Goal: Task Accomplishment & Management: Complete application form

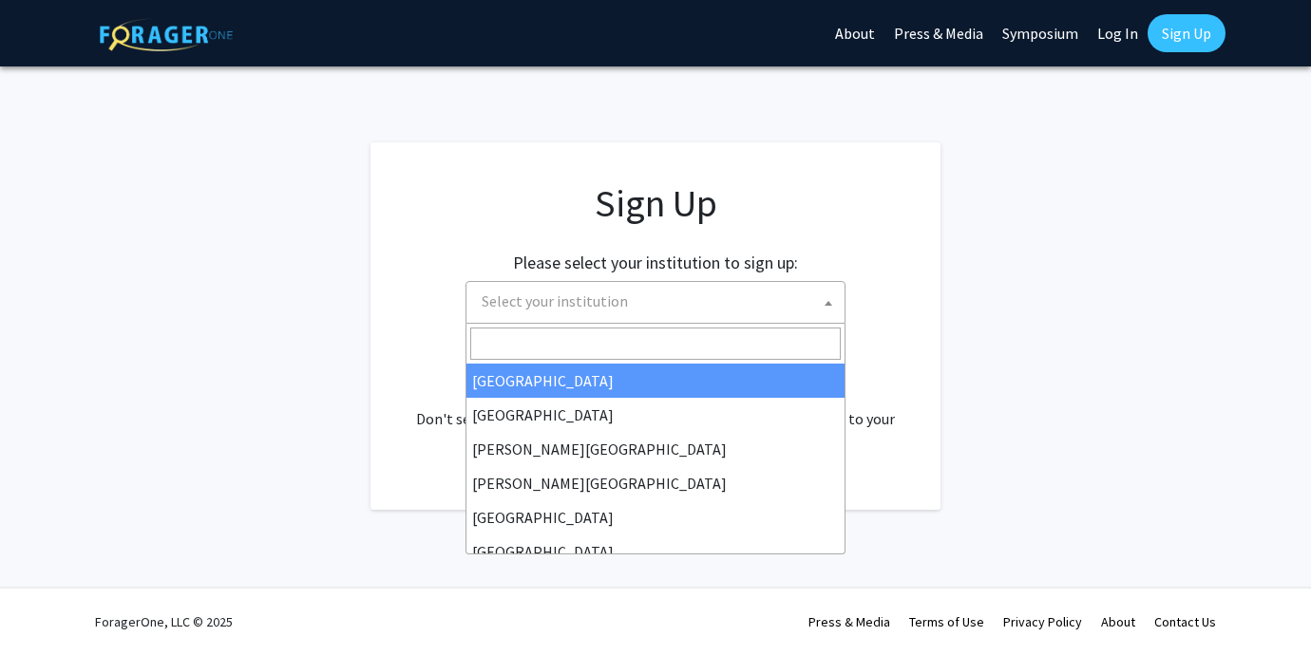
click at [624, 286] on span "Select your institution" at bounding box center [659, 301] width 370 height 39
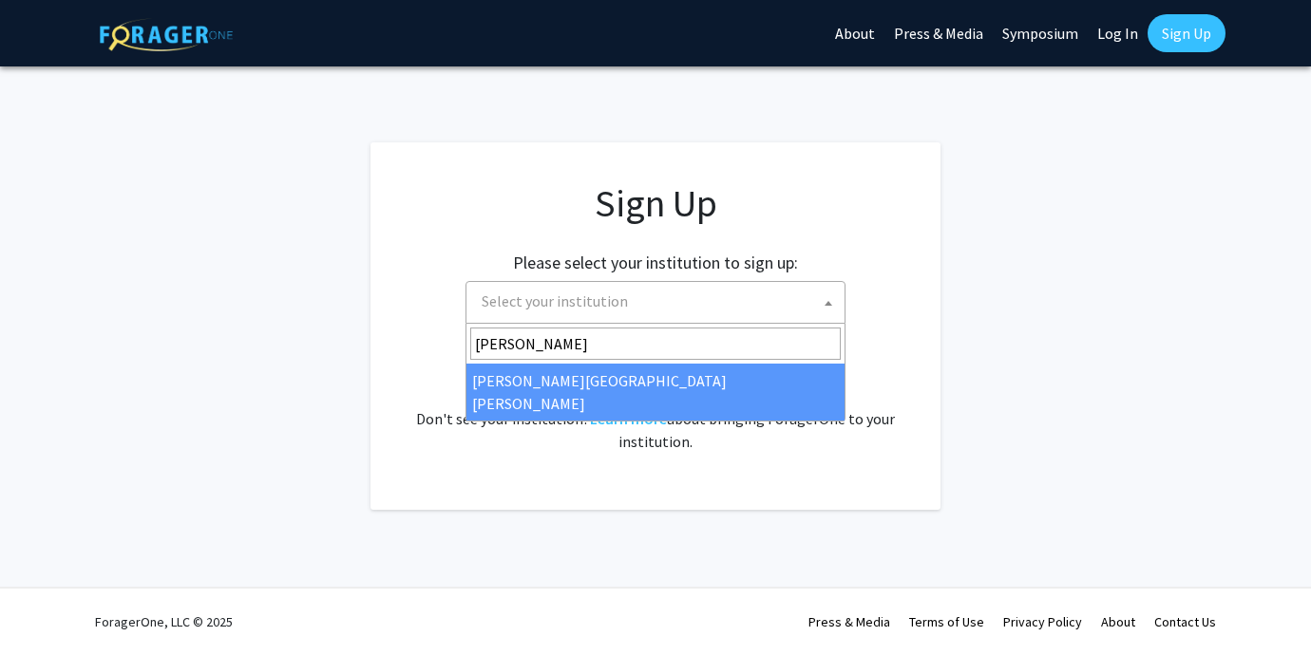
type input "john"
select select "1"
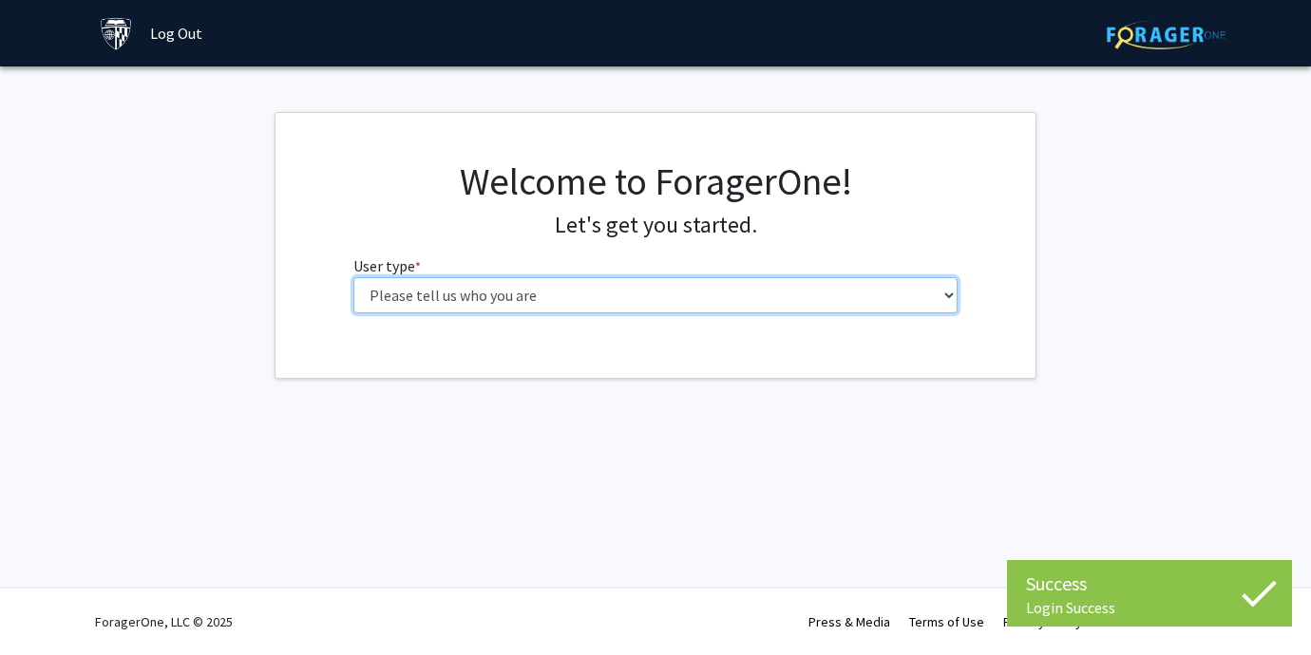
click at [908, 313] on select "Please tell us who you are Undergraduate Student Master's Student Doctoral Cand…" at bounding box center [655, 295] width 605 height 36
select select "2: masters"
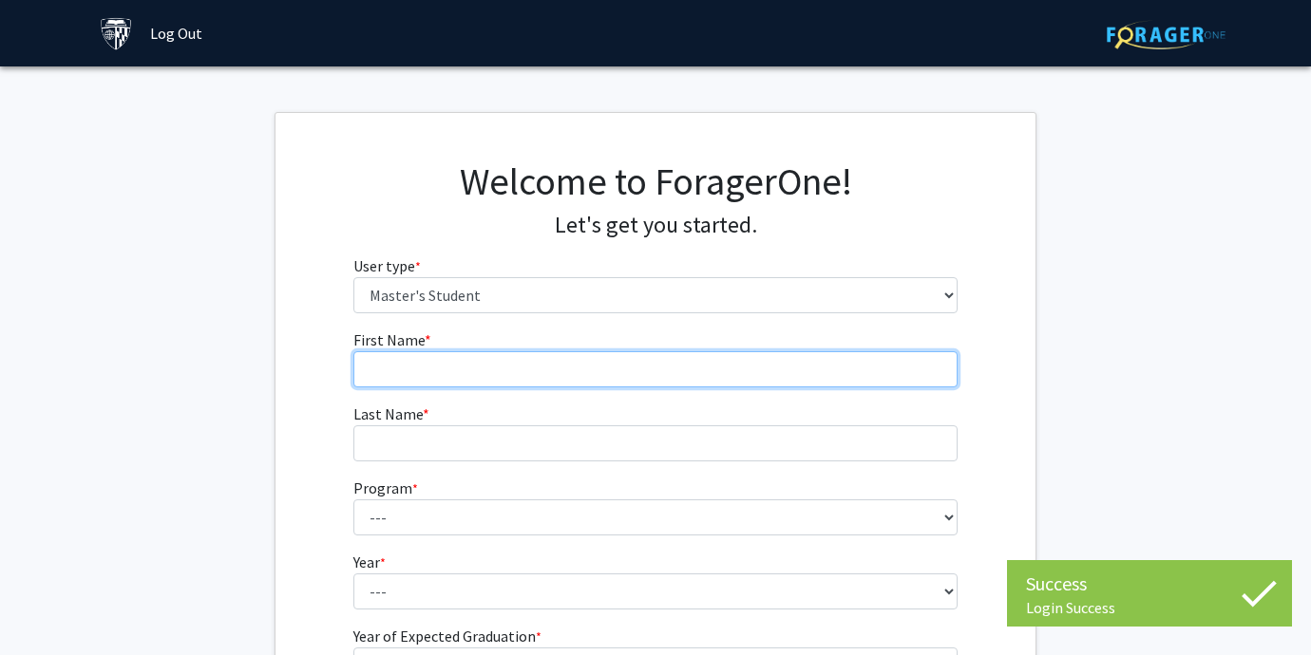
click at [854, 385] on input "First Name * required" at bounding box center [655, 369] width 605 height 36
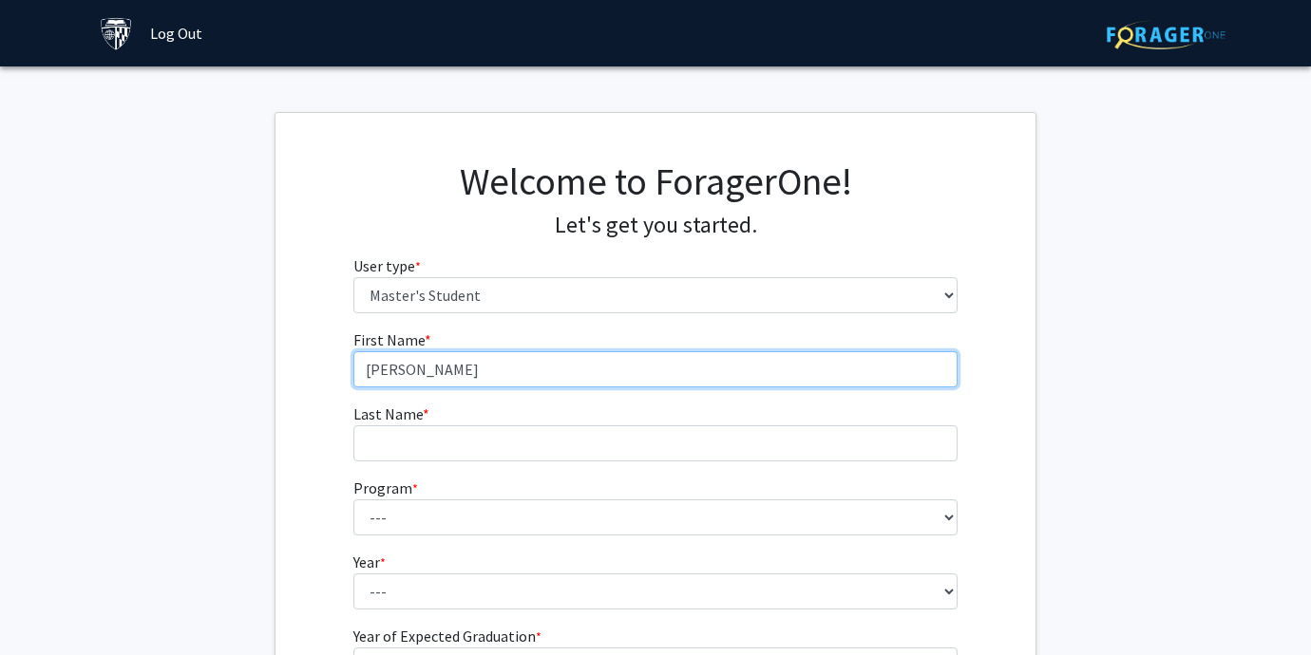
type input "[PERSON_NAME]"
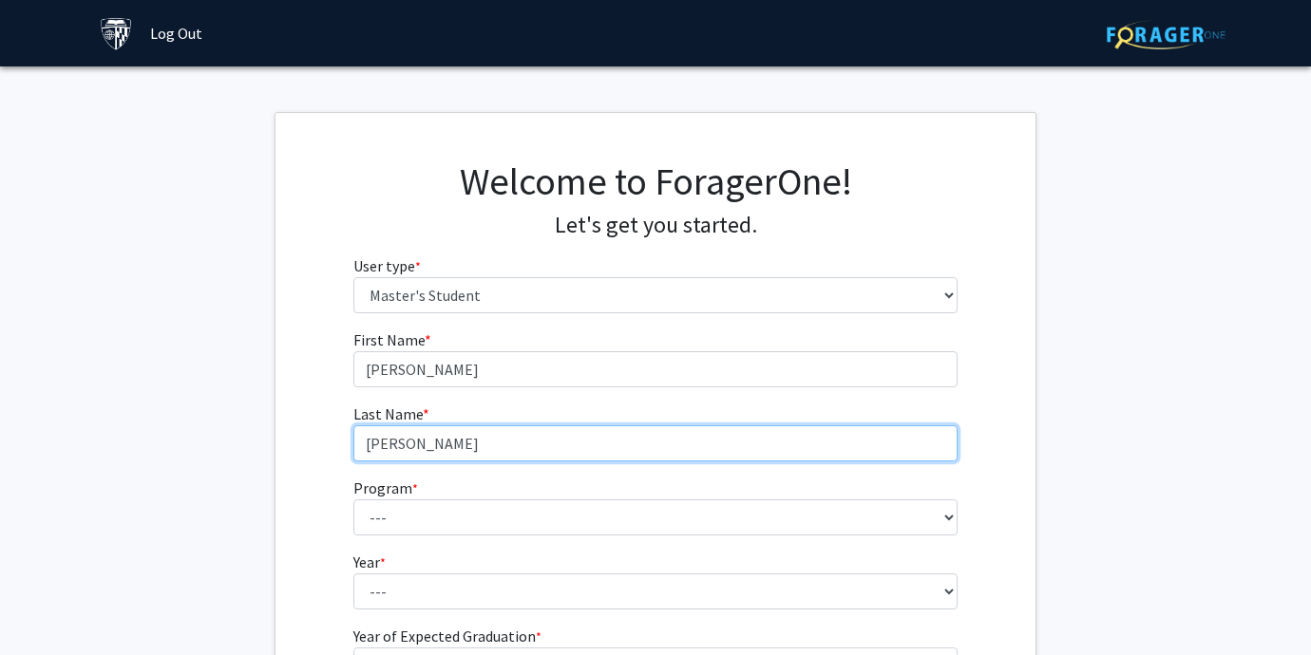
type input "[PERSON_NAME]"
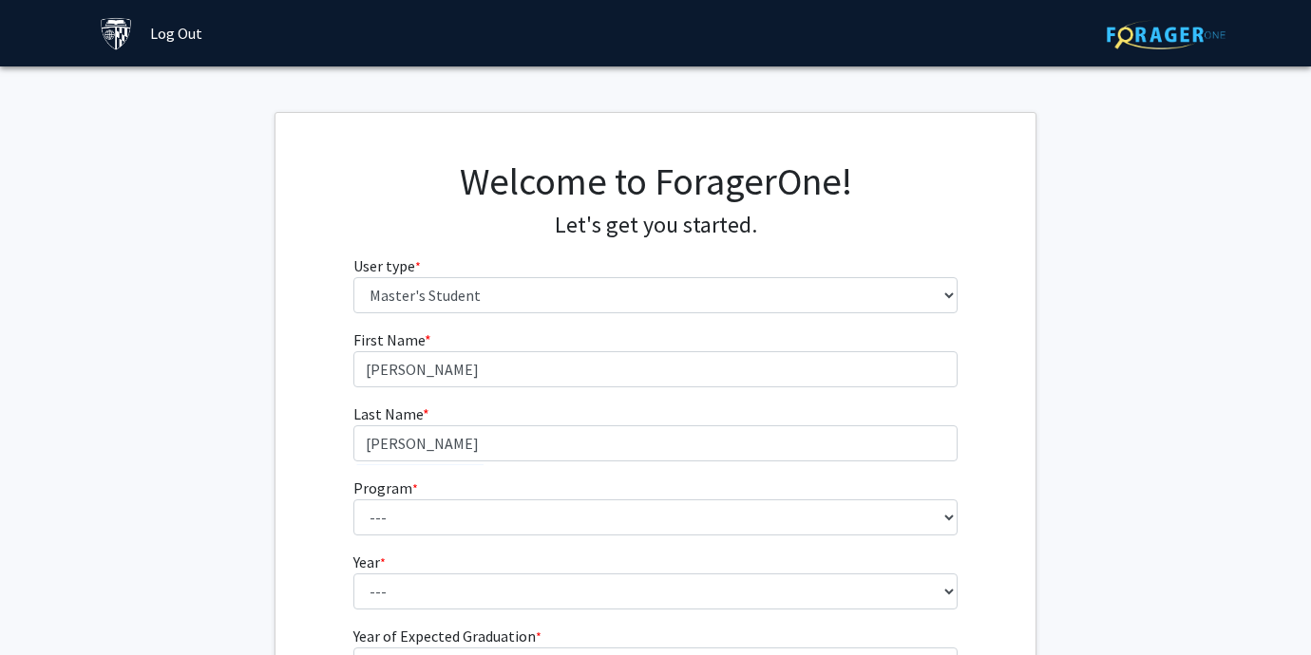
click at [644, 490] on fg-select "Program * required --- Anatomy Education Applied and Computational Mathematics …" at bounding box center [655, 506] width 605 height 59
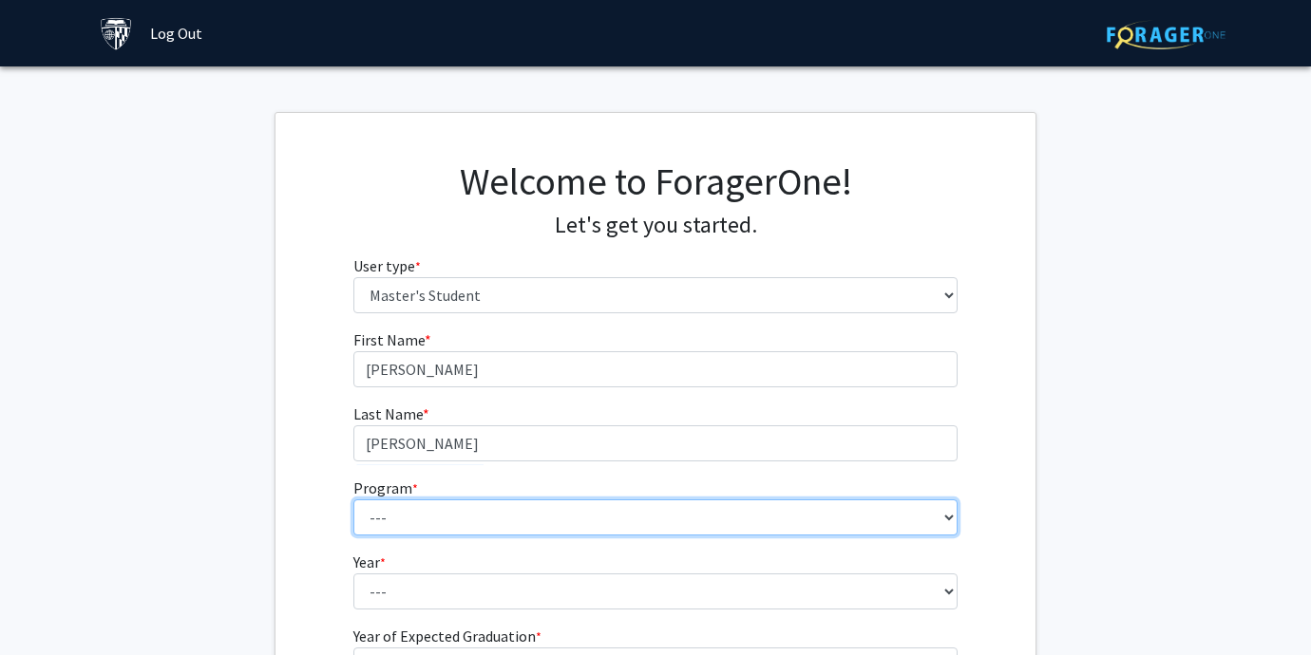
click at [628, 506] on select "--- Anatomy Education Applied and Computational Mathematics Applied Biomedical …" at bounding box center [655, 518] width 605 height 36
select select "15: 8"
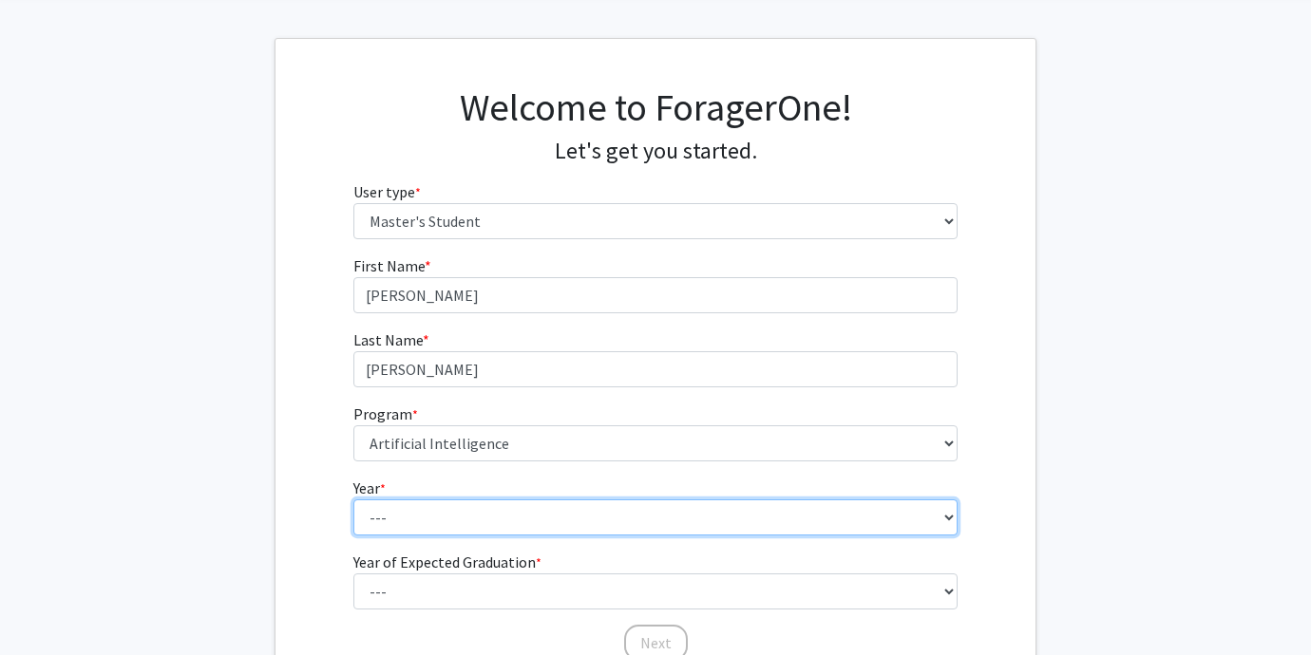
click at [799, 515] on select "--- First Year Second Year" at bounding box center [655, 518] width 605 height 36
select select "1: first_year"
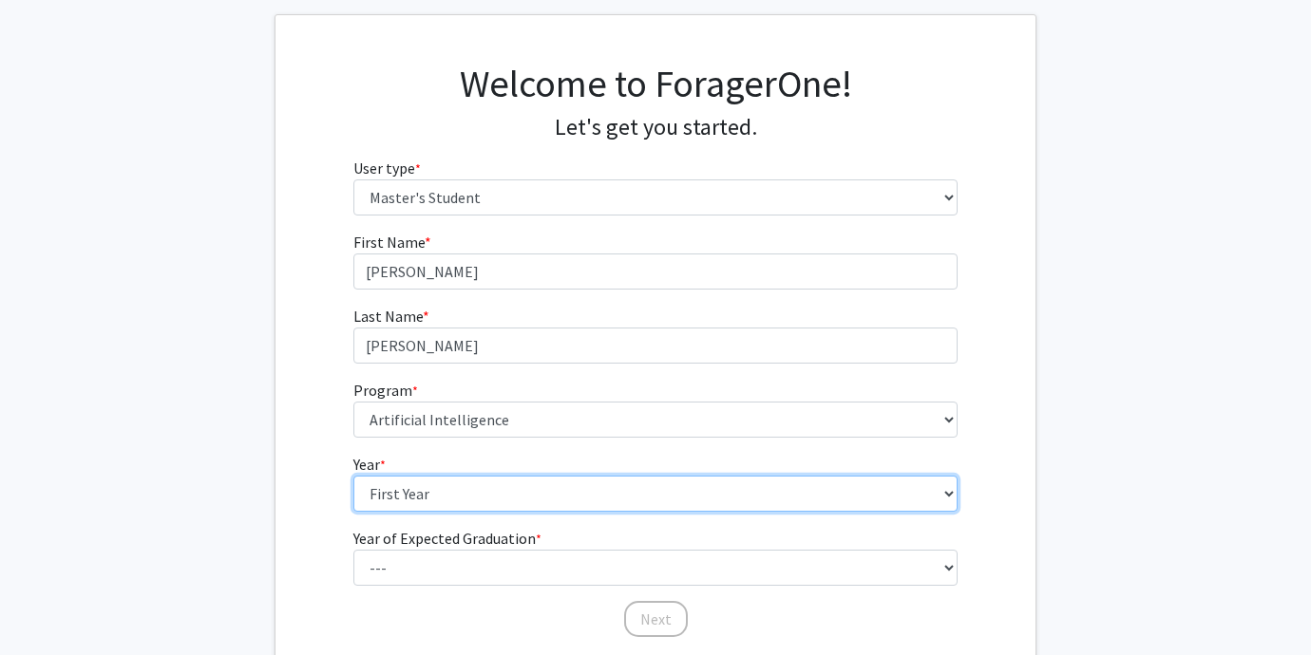
scroll to position [123, 0]
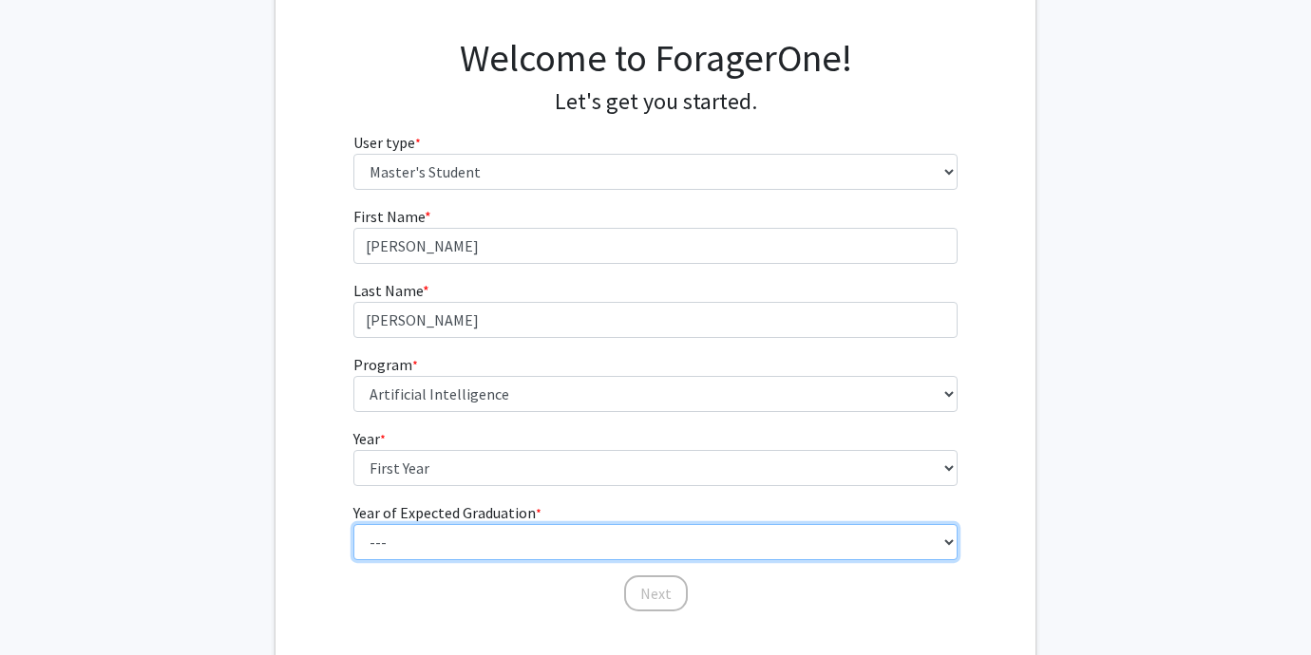
click at [662, 540] on select "--- 2025 2026 2027 2028 2029 2030 2031 2032 2033 2034" at bounding box center [655, 542] width 605 height 36
select select "3: 2027"
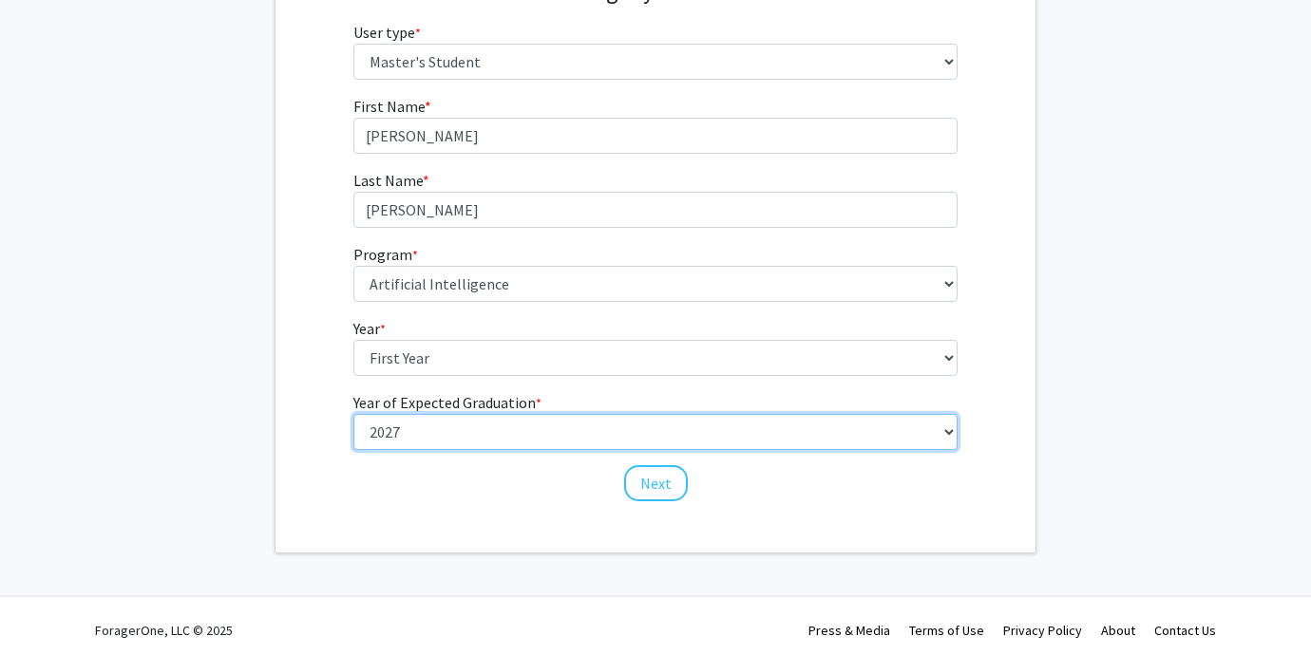
scroll to position [242, 0]
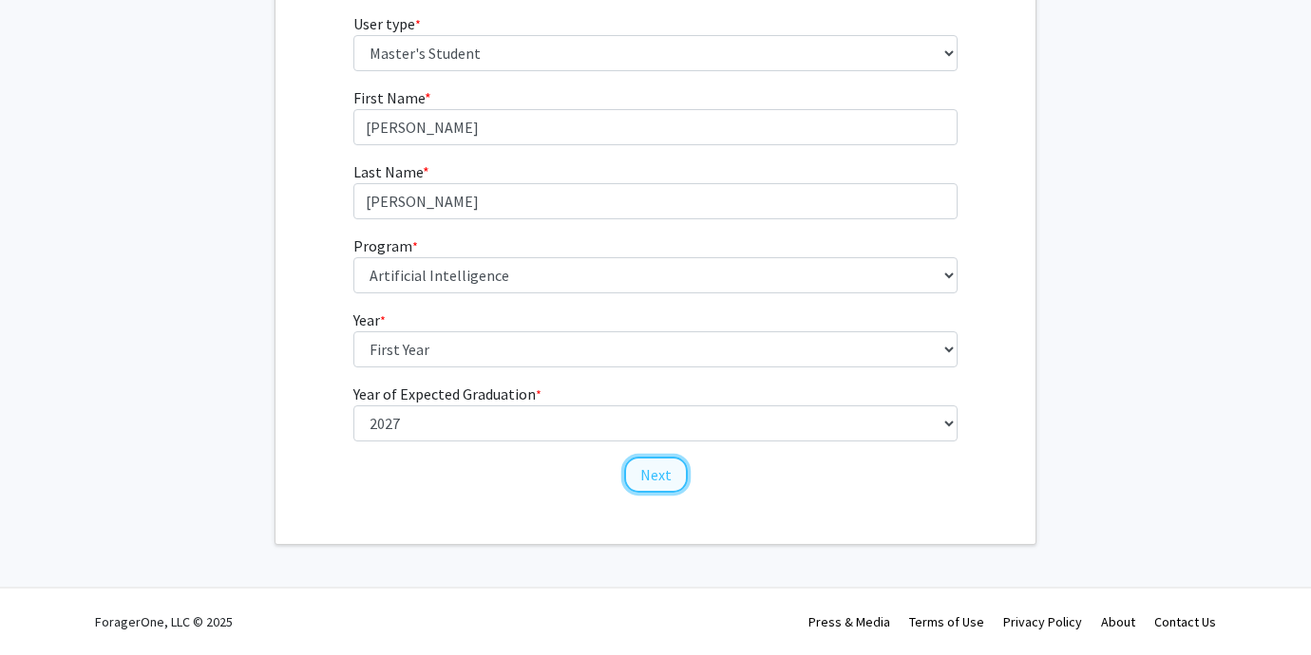
click at [643, 478] on button "Next" at bounding box center [656, 475] width 64 height 36
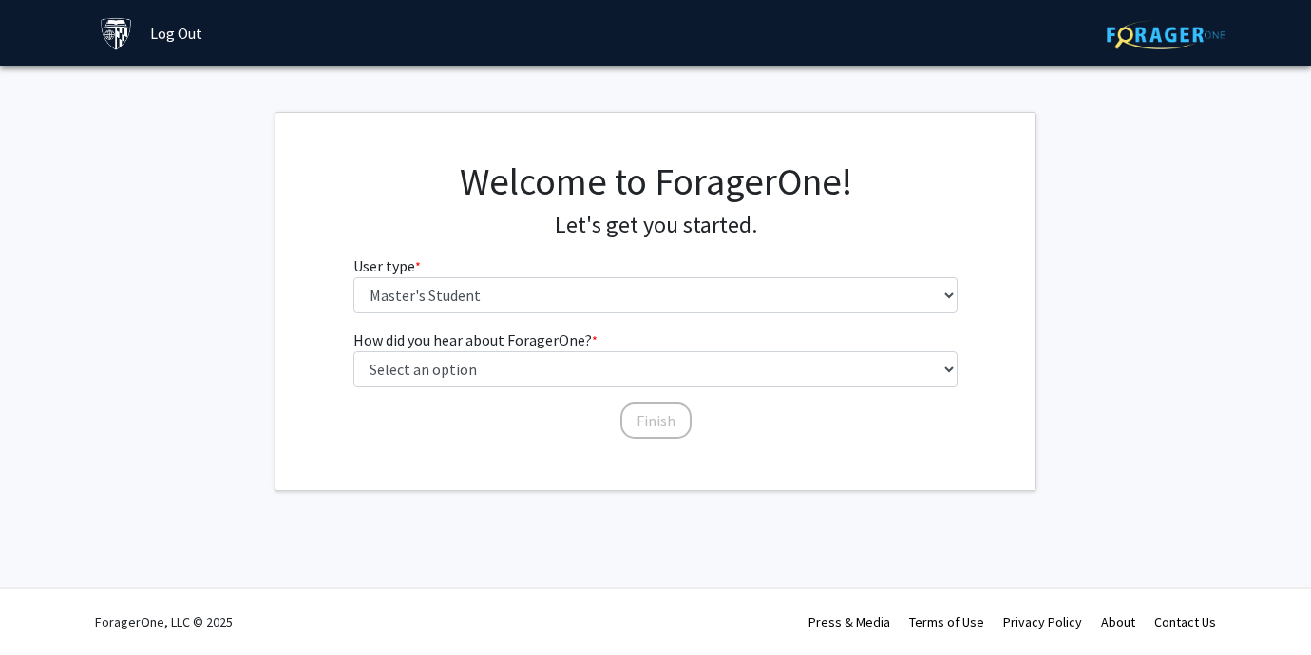
scroll to position [0, 0]
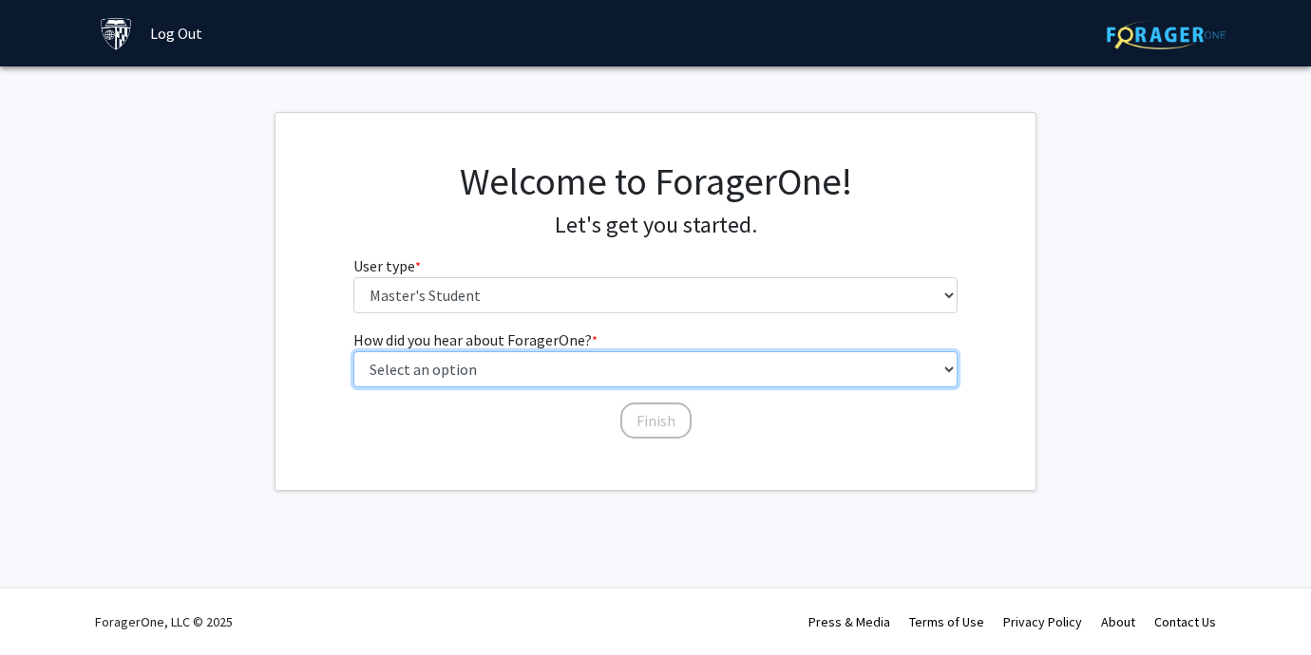
click at [546, 373] on select "Select an option Peer/student recommendation Faculty/staff recommendation Unive…" at bounding box center [655, 369] width 605 height 36
select select "3: university_website"
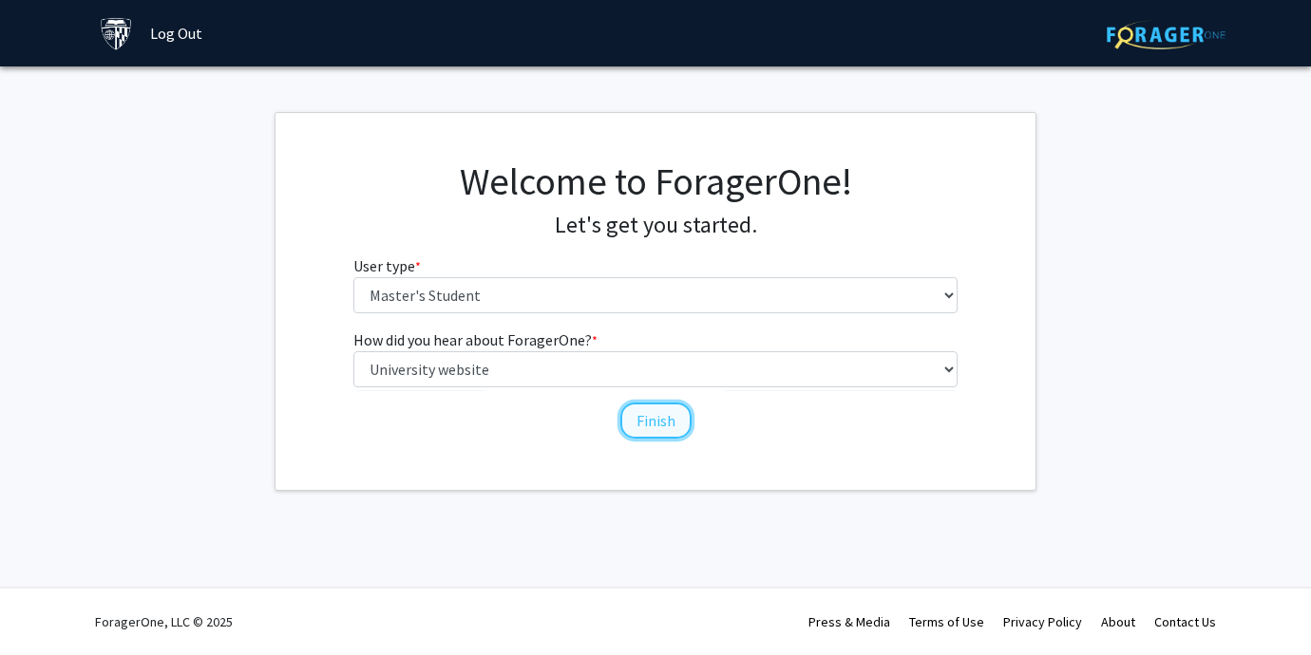
click at [654, 418] on button "Finish" at bounding box center [655, 421] width 71 height 36
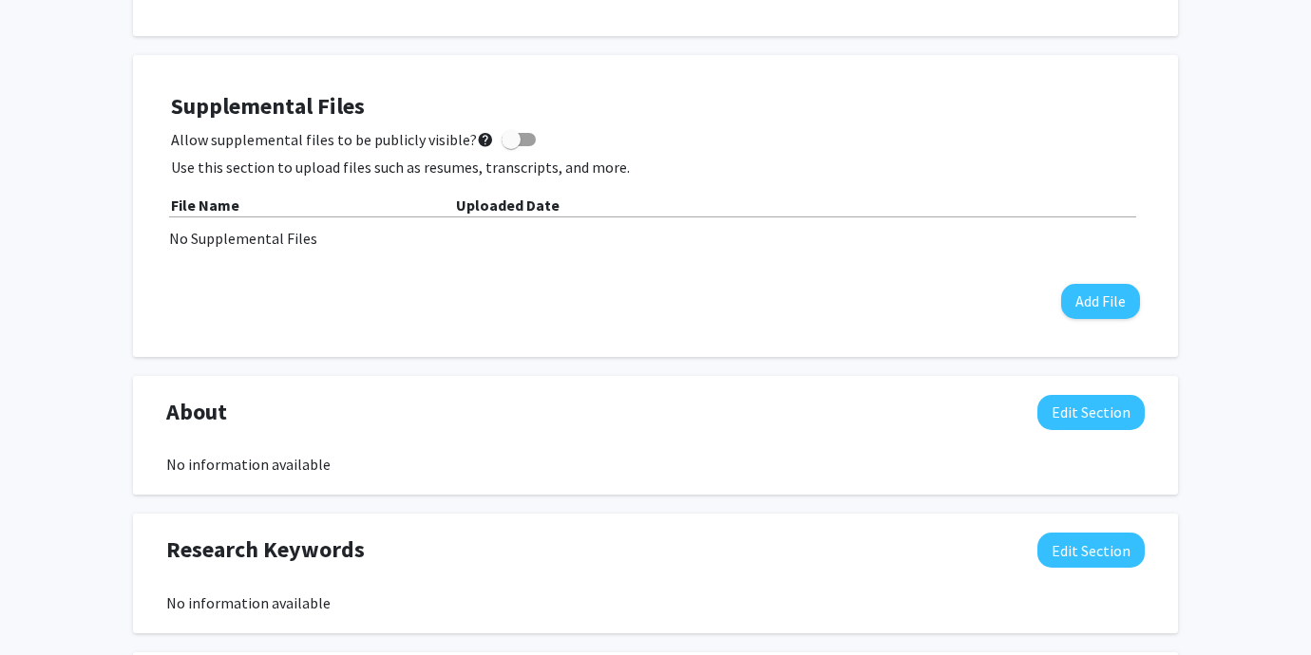
scroll to position [483, 0]
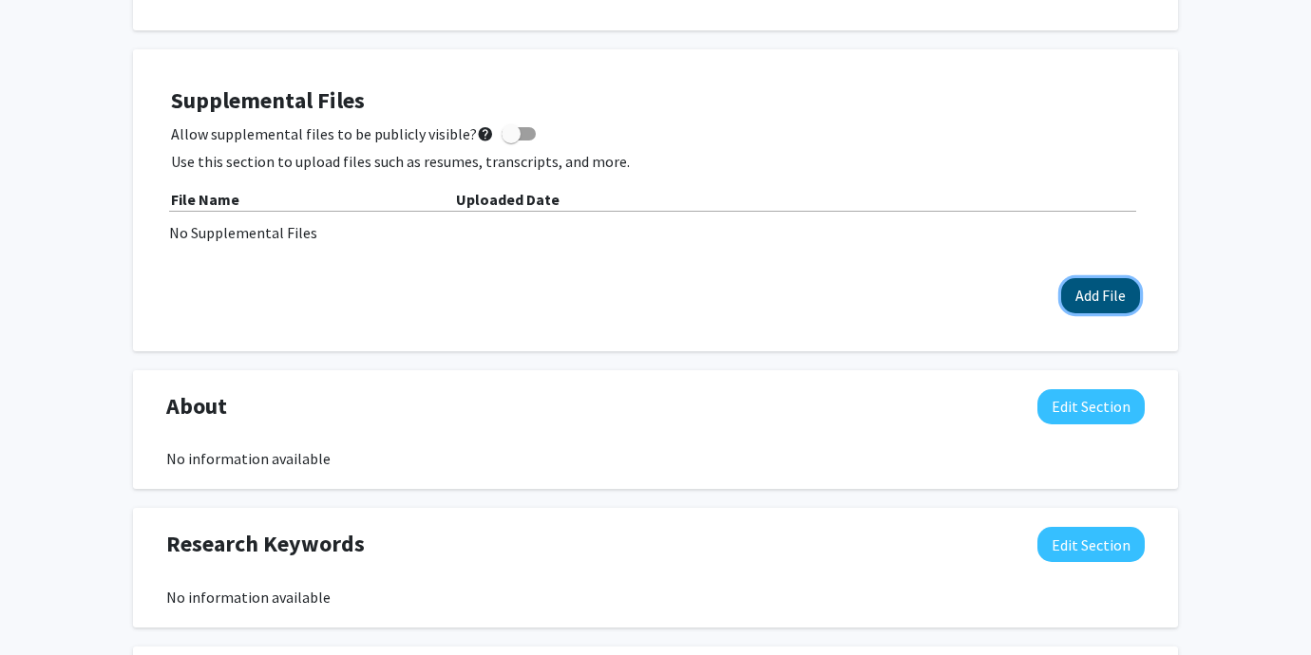
click at [1092, 303] on button "Add File" at bounding box center [1100, 295] width 79 height 35
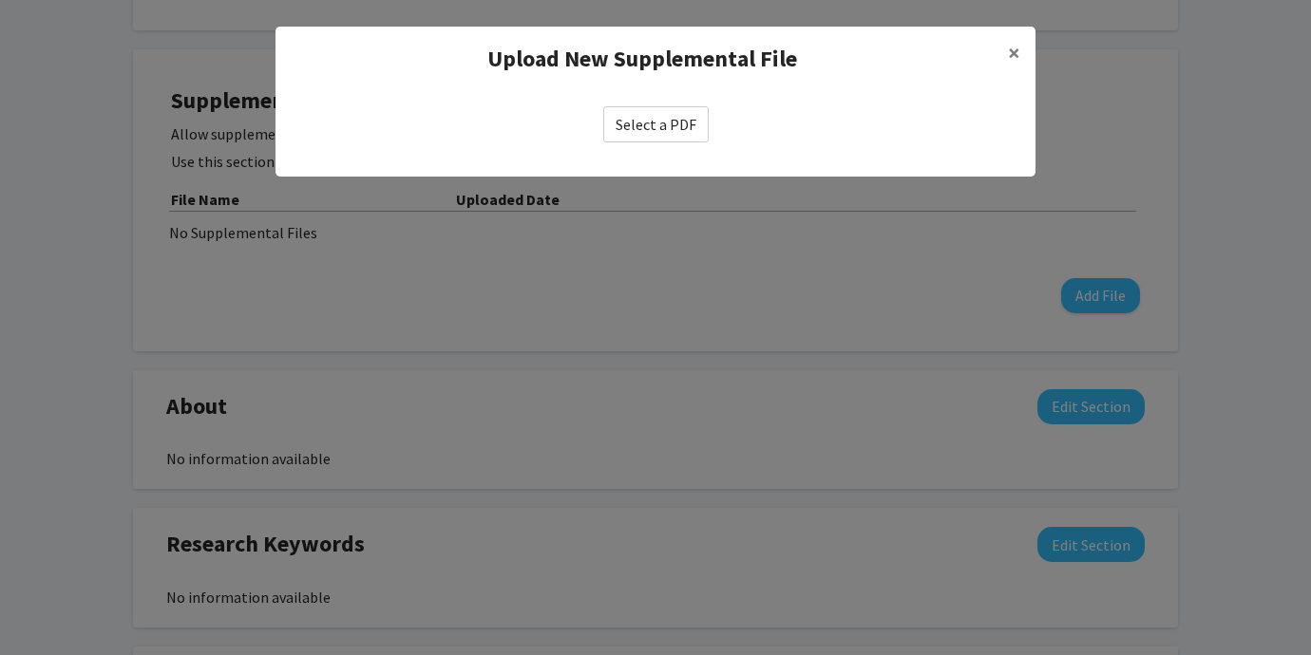
click at [673, 130] on label "Select a PDF" at bounding box center [655, 124] width 105 height 36
click at [0, 0] on input "Select a PDF" at bounding box center [0, 0] width 0 height 0
click at [1014, 50] on span "×" at bounding box center [1014, 52] width 12 height 29
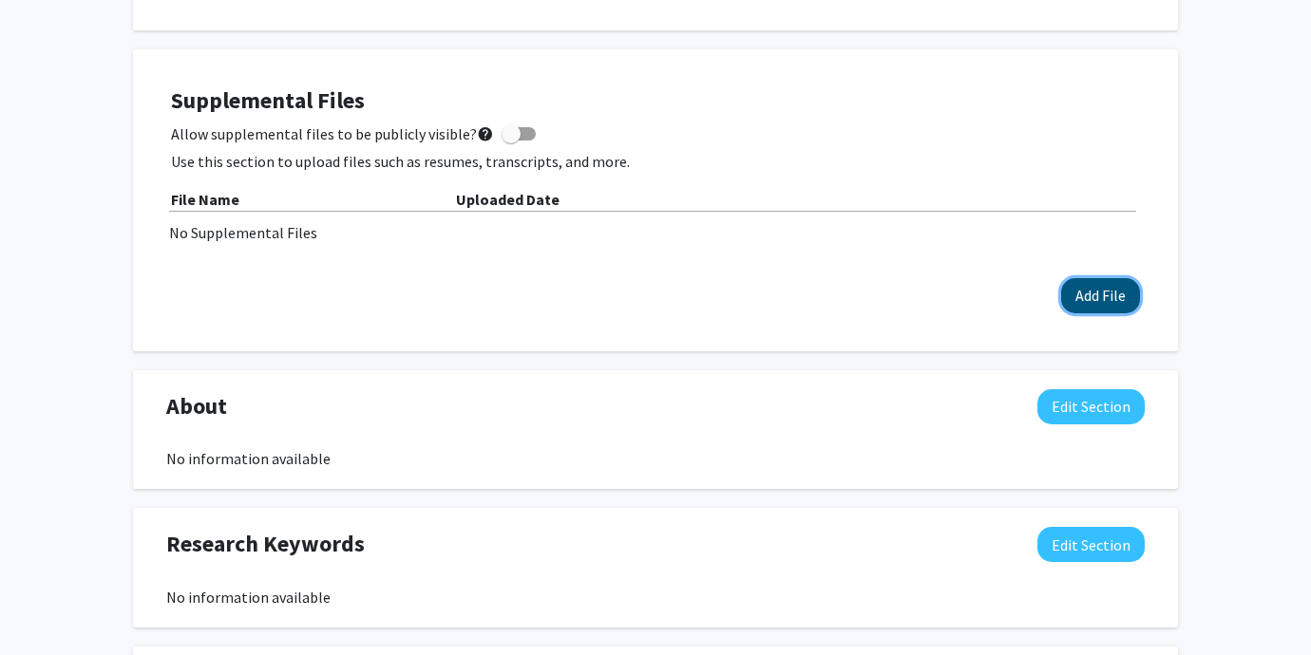
click at [1109, 291] on button "Add File" at bounding box center [1100, 295] width 79 height 35
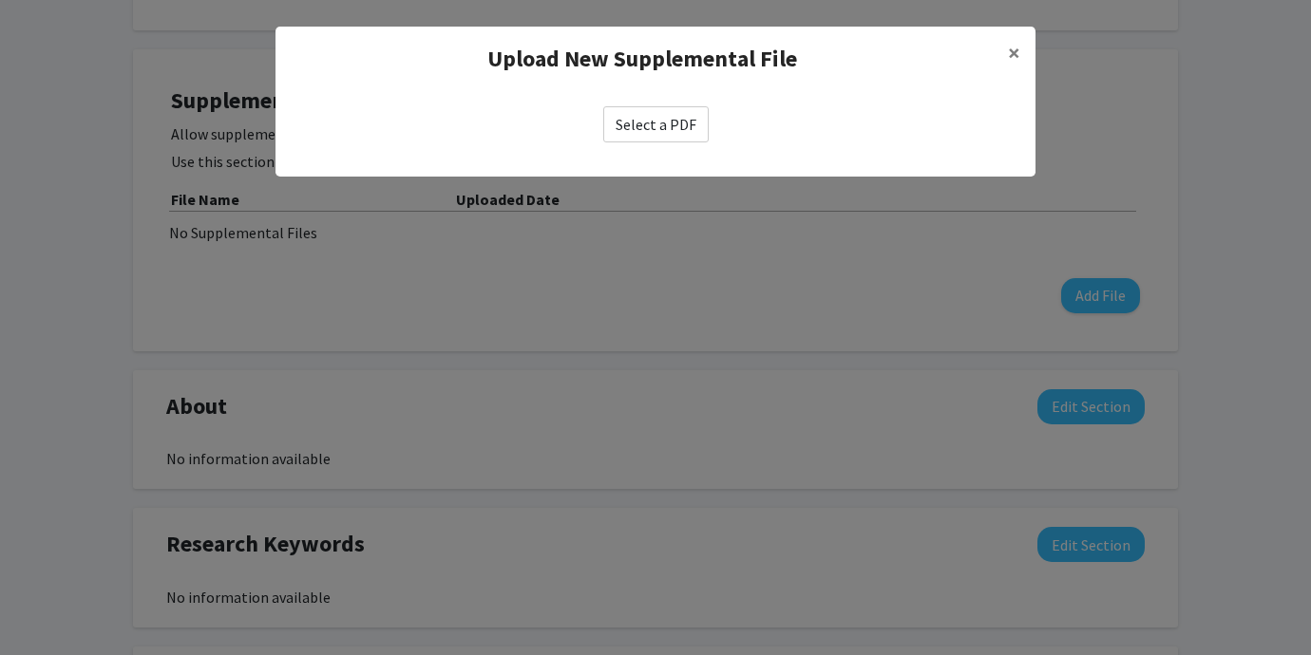
click at [686, 137] on label "Select a PDF" at bounding box center [655, 124] width 105 height 36
click at [0, 0] on input "Select a PDF" at bounding box center [0, 0] width 0 height 0
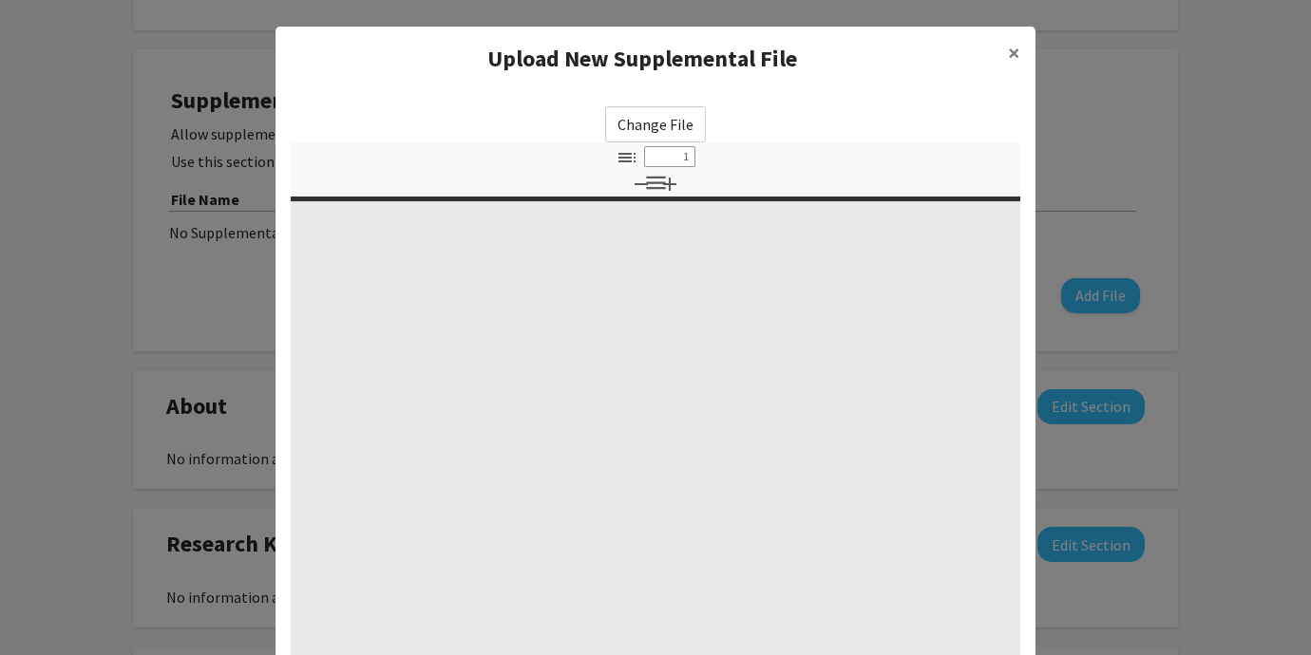
type input "0"
select select "custom"
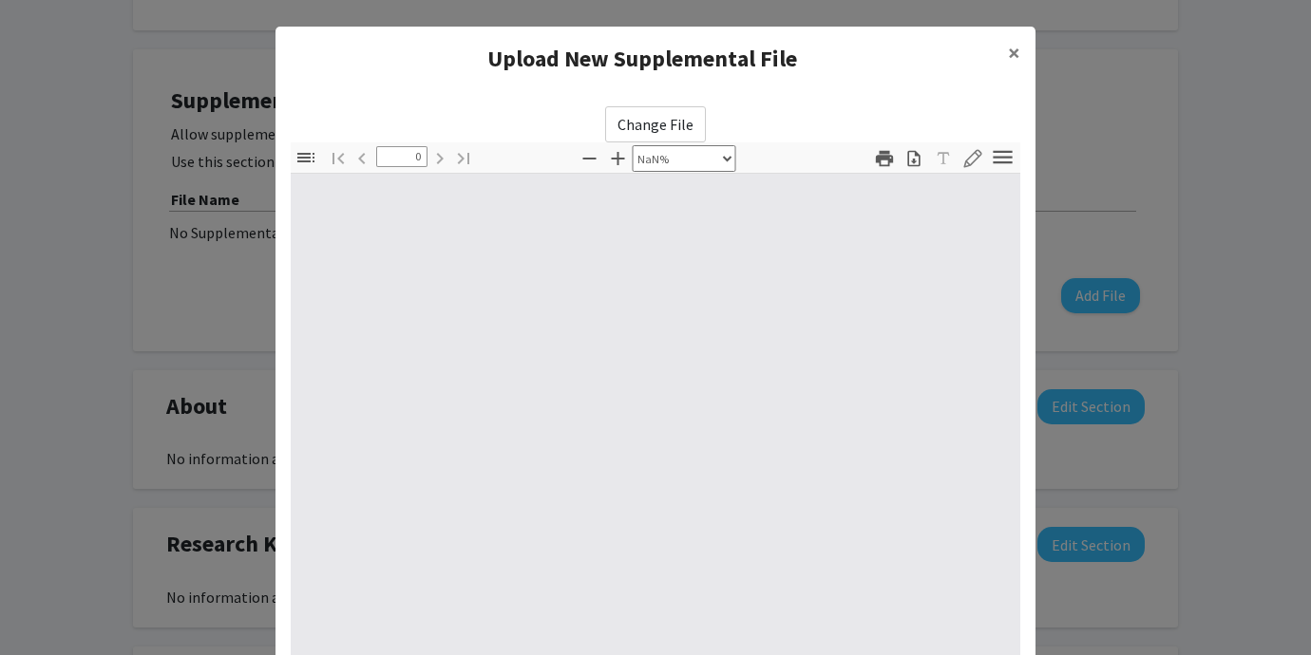
type input "1"
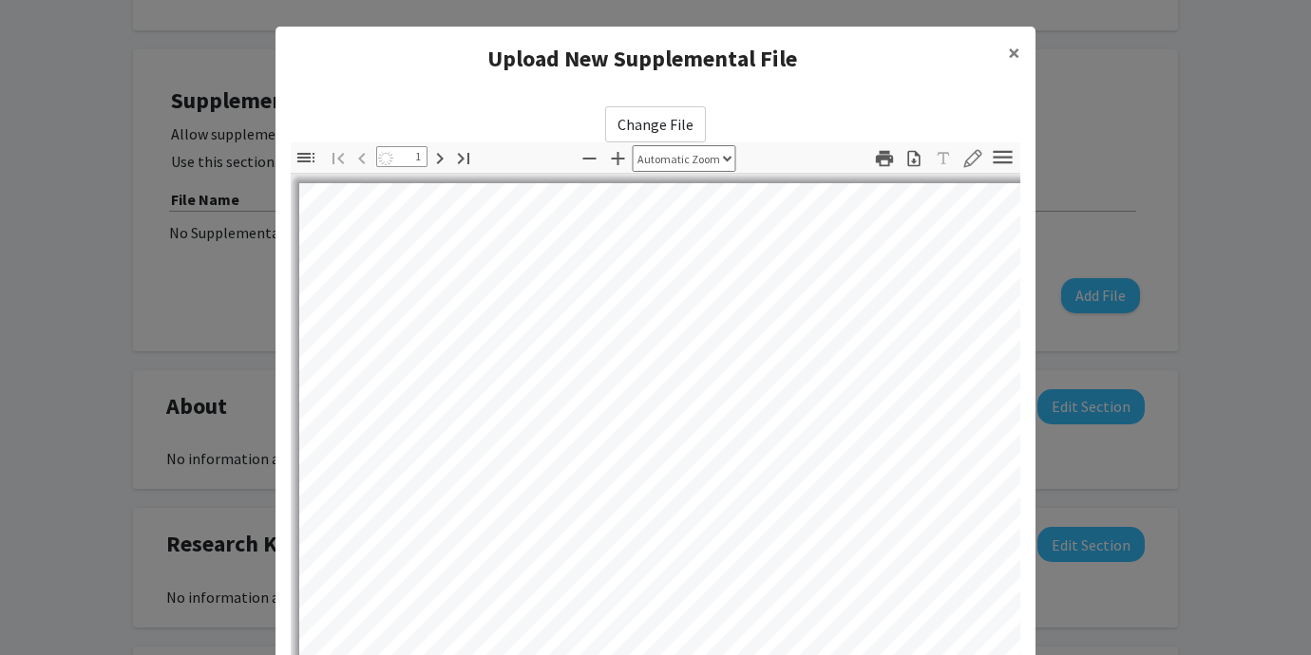
select select "auto"
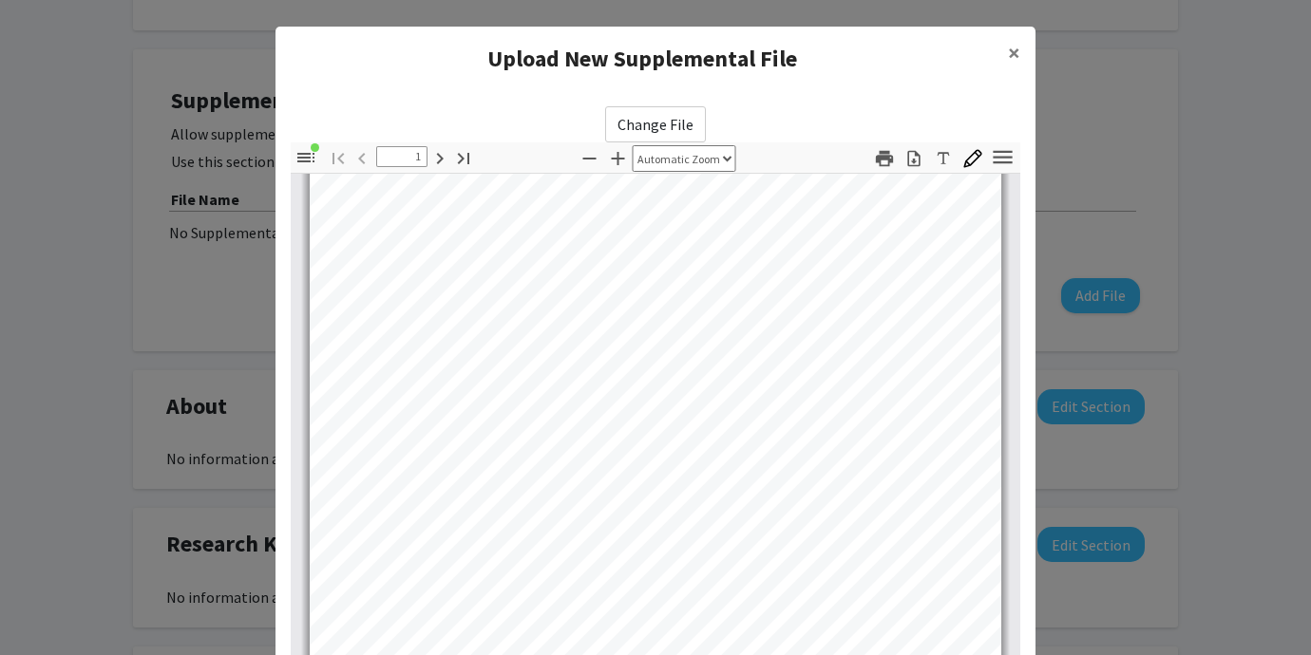
scroll to position [244, 0]
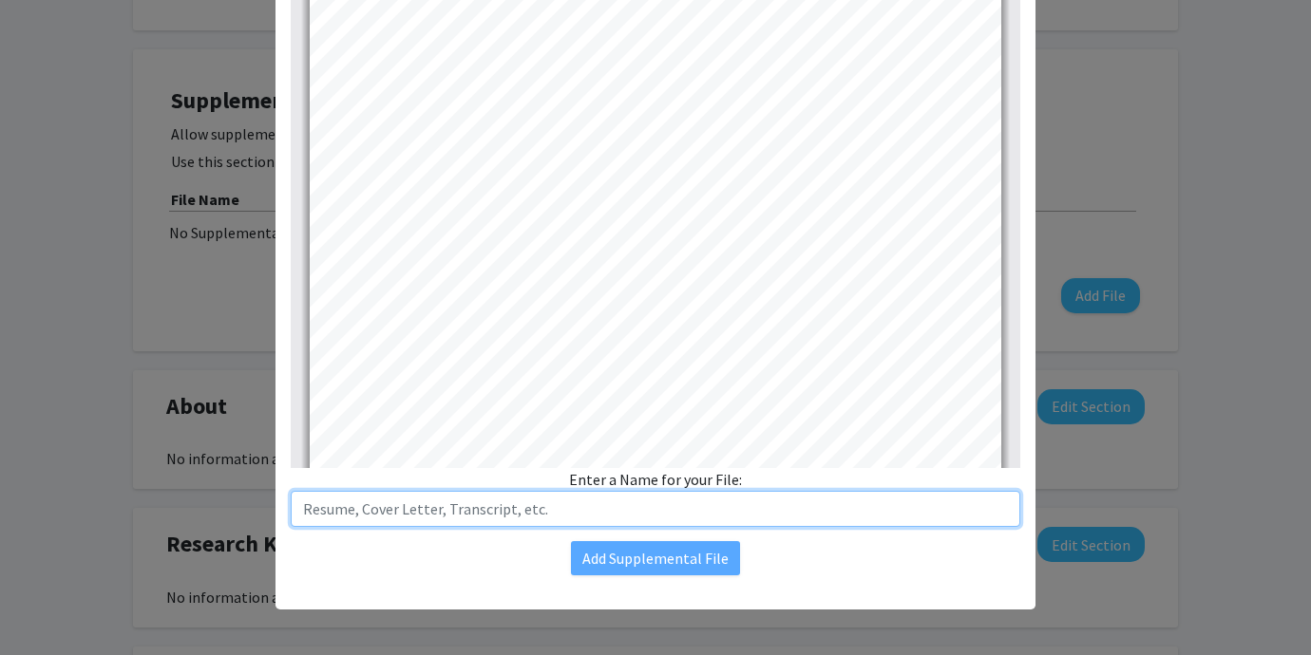
click at [559, 522] on input "text" at bounding box center [656, 509] width 730 height 36
type input "Resume"
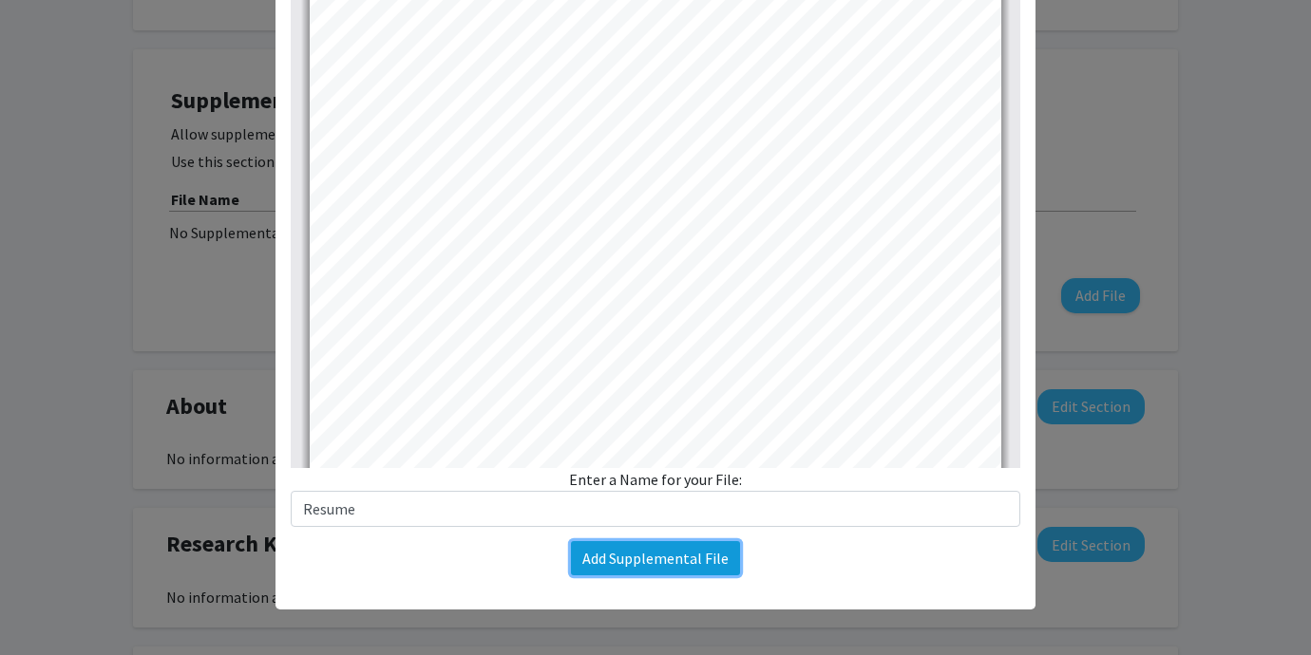
click at [627, 557] on button "Add Supplemental File" at bounding box center [655, 558] width 169 height 34
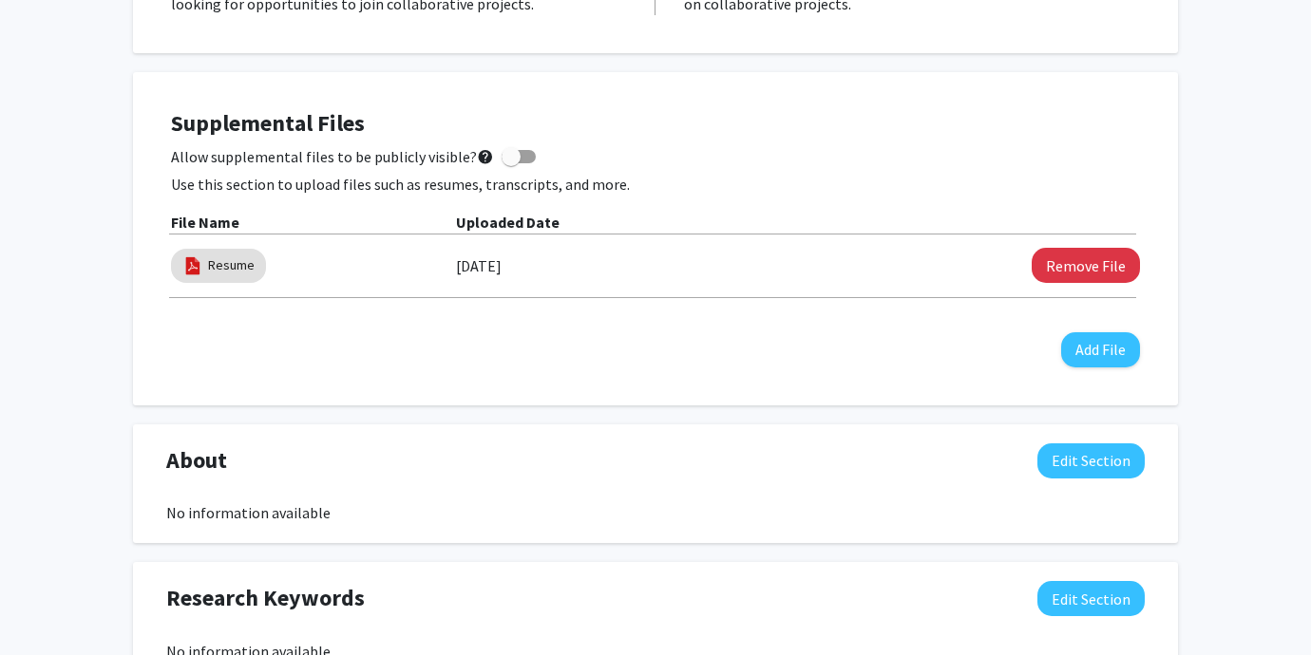
scroll to position [459, 0]
click at [502, 157] on span at bounding box center [511, 157] width 19 height 19
click at [510, 164] on input "Allow supplemental files to be publicly visible? help" at bounding box center [510, 164] width 1 height 1
checkbox input "true"
click at [1218, 267] on div "[PERSON_NAME] Edit Section See Public View help Degree Level: Master's Student …" at bounding box center [655, 454] width 1311 height 1688
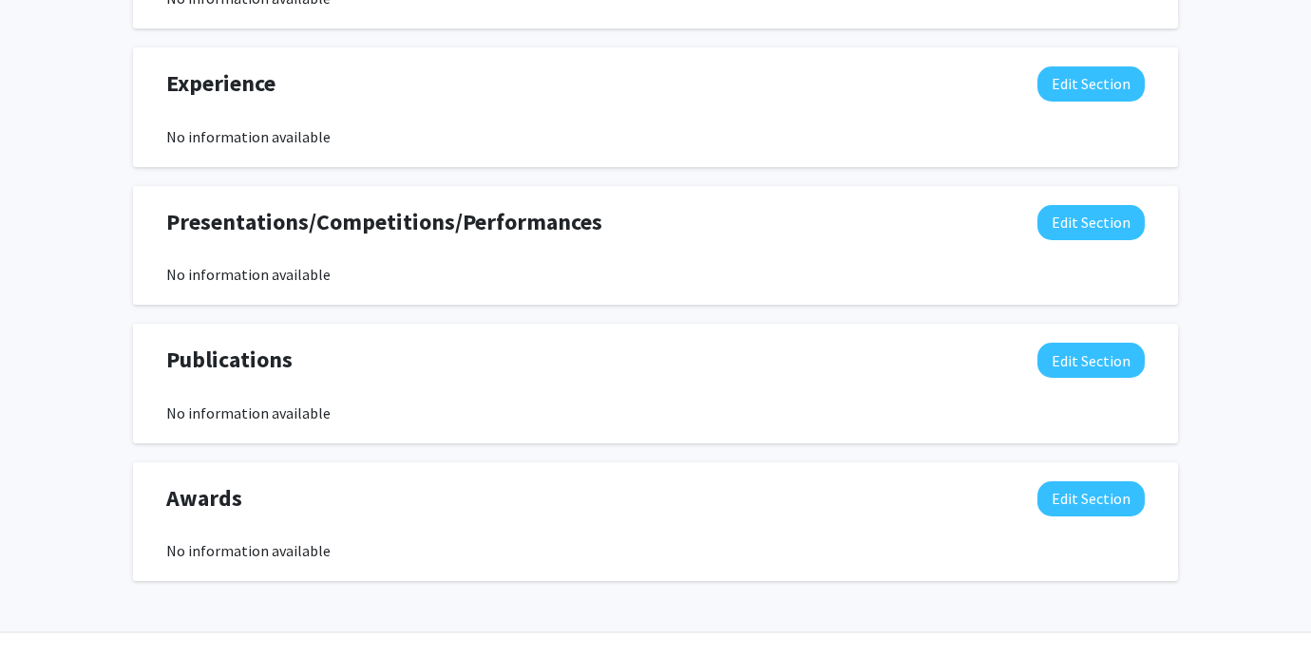
scroll to position [1110, 0]
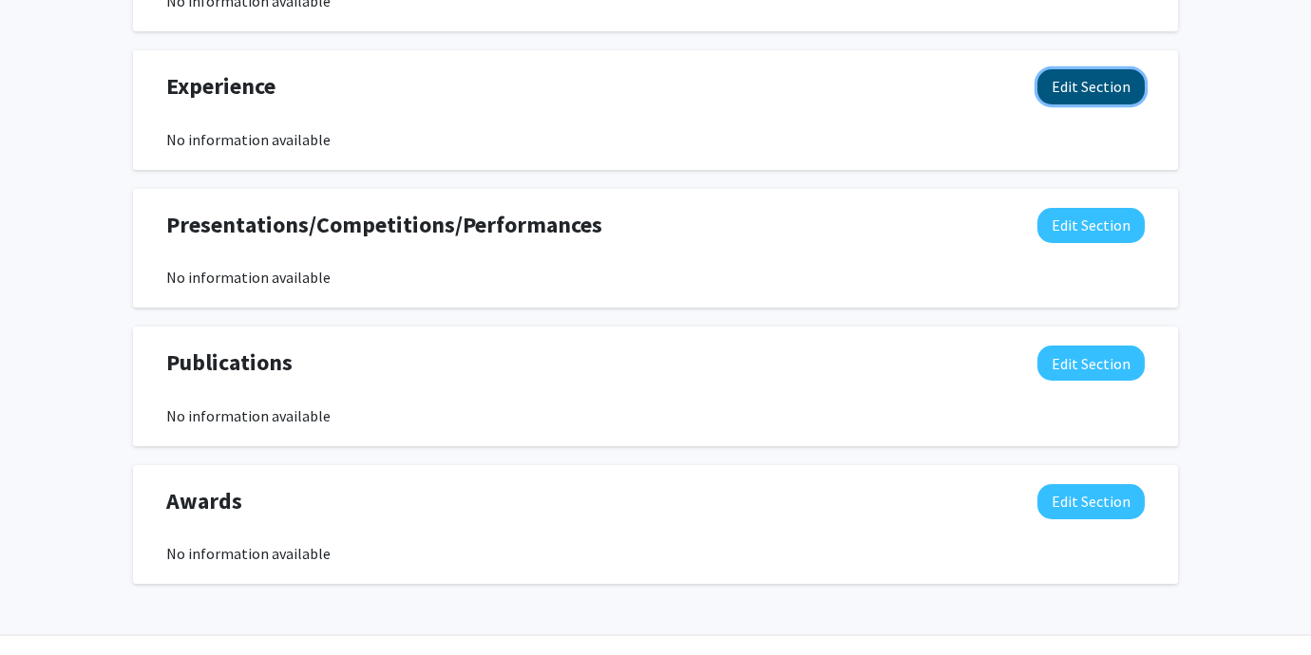
click at [1113, 85] on button "Edit Section" at bounding box center [1090, 86] width 107 height 35
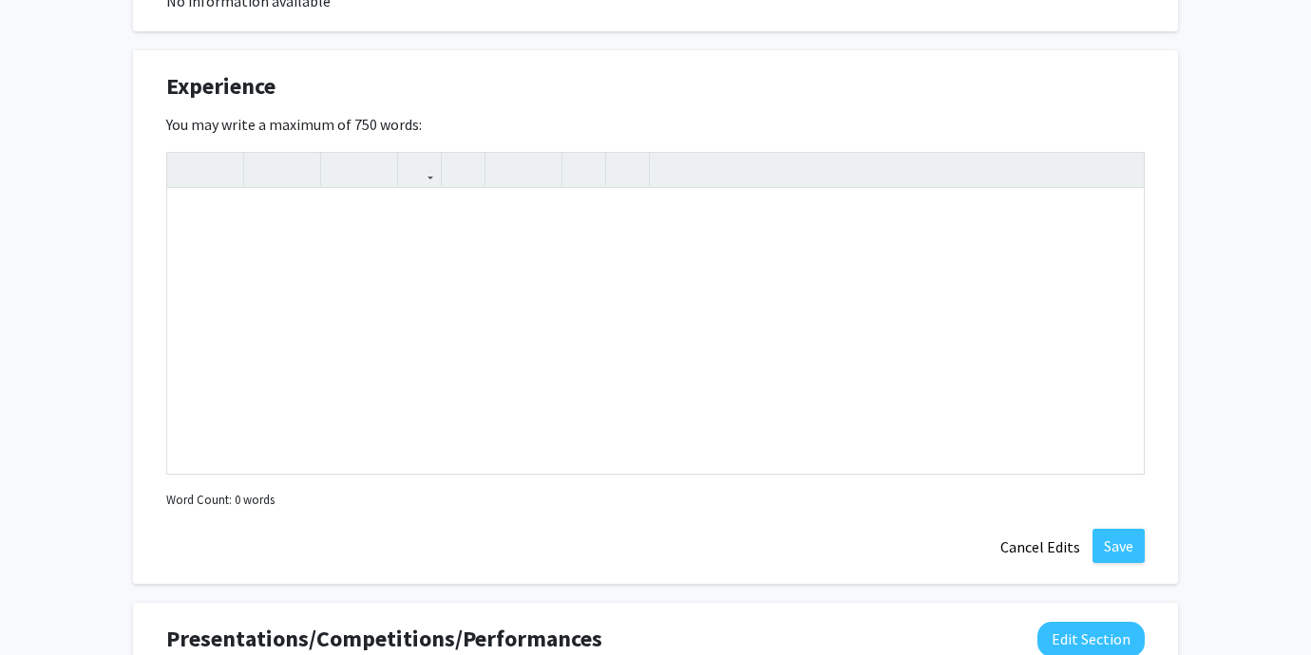
click at [1188, 135] on div "[PERSON_NAME] Edit Section See Public View help Degree Level: Master's Student …" at bounding box center [655, 9] width 1311 height 2102
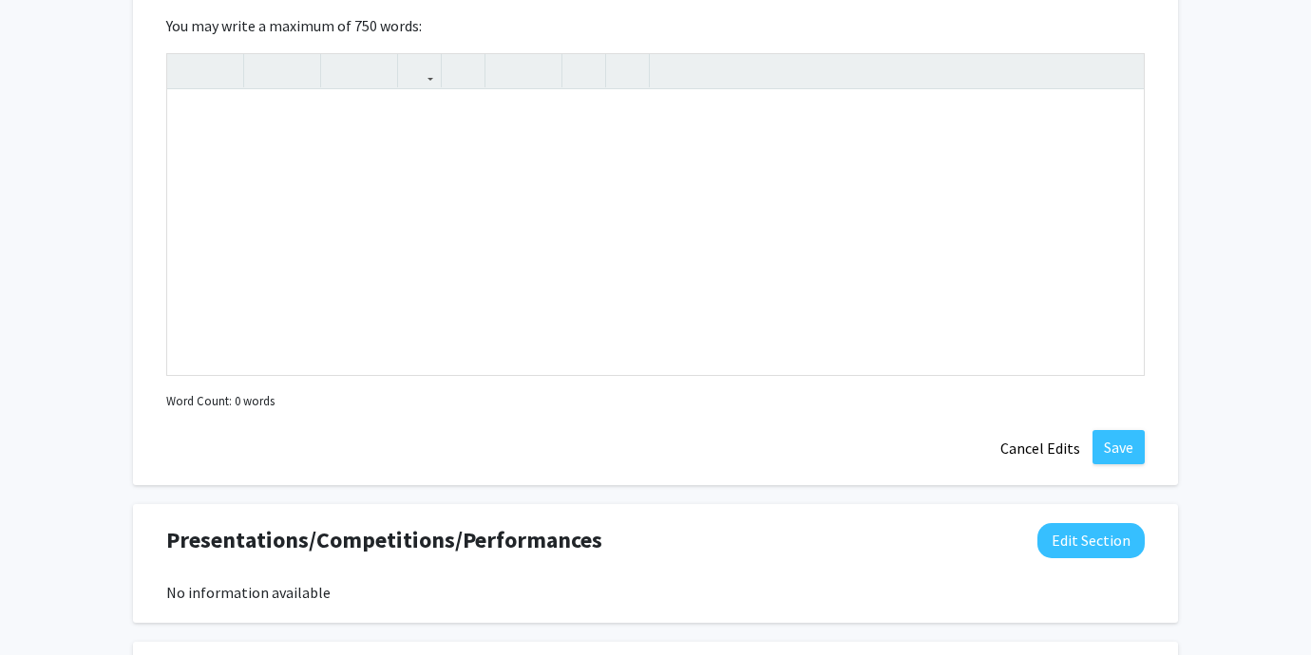
scroll to position [1224, 0]
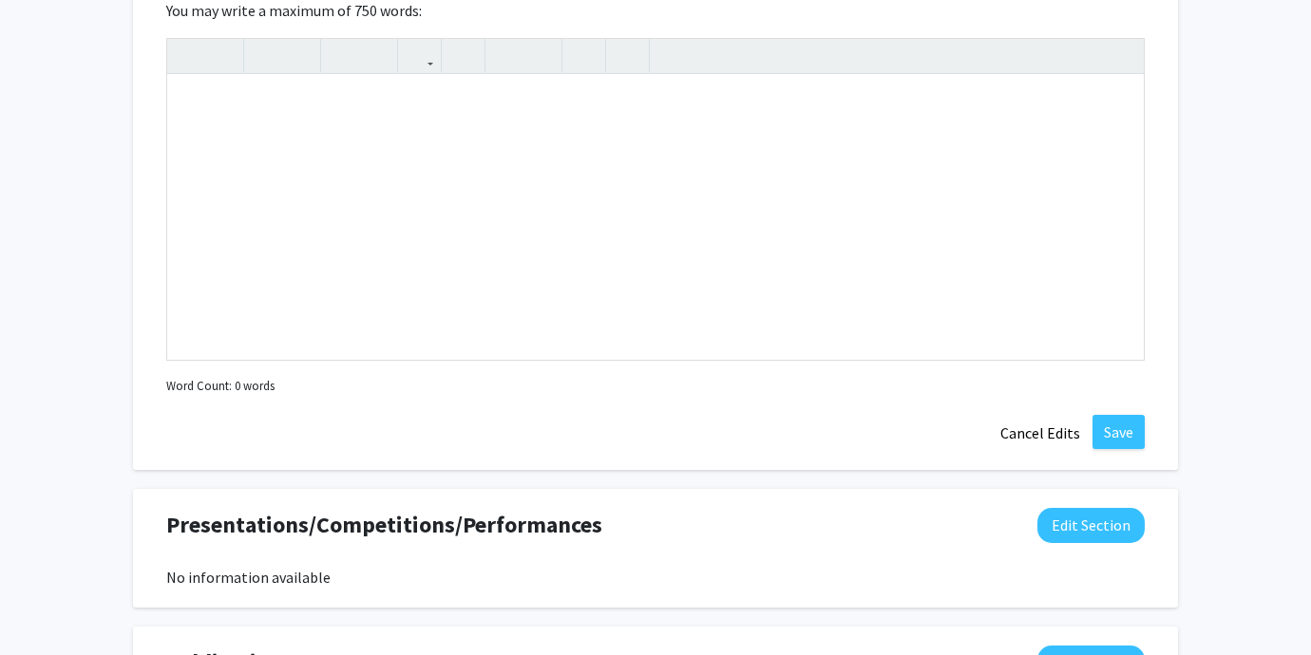
click at [1163, 252] on div "Experience Edit Section You may write a maximum of 750 words: Insert link Remov…" at bounding box center [655, 203] width 1045 height 534
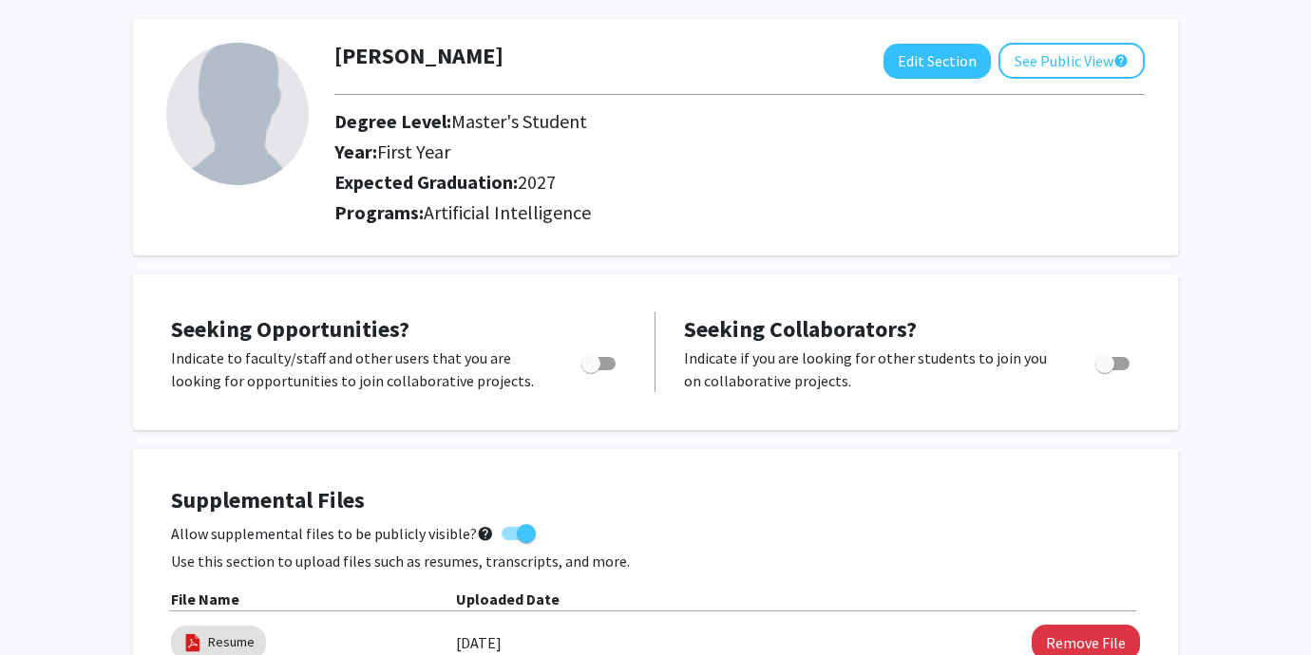
scroll to position [77, 0]
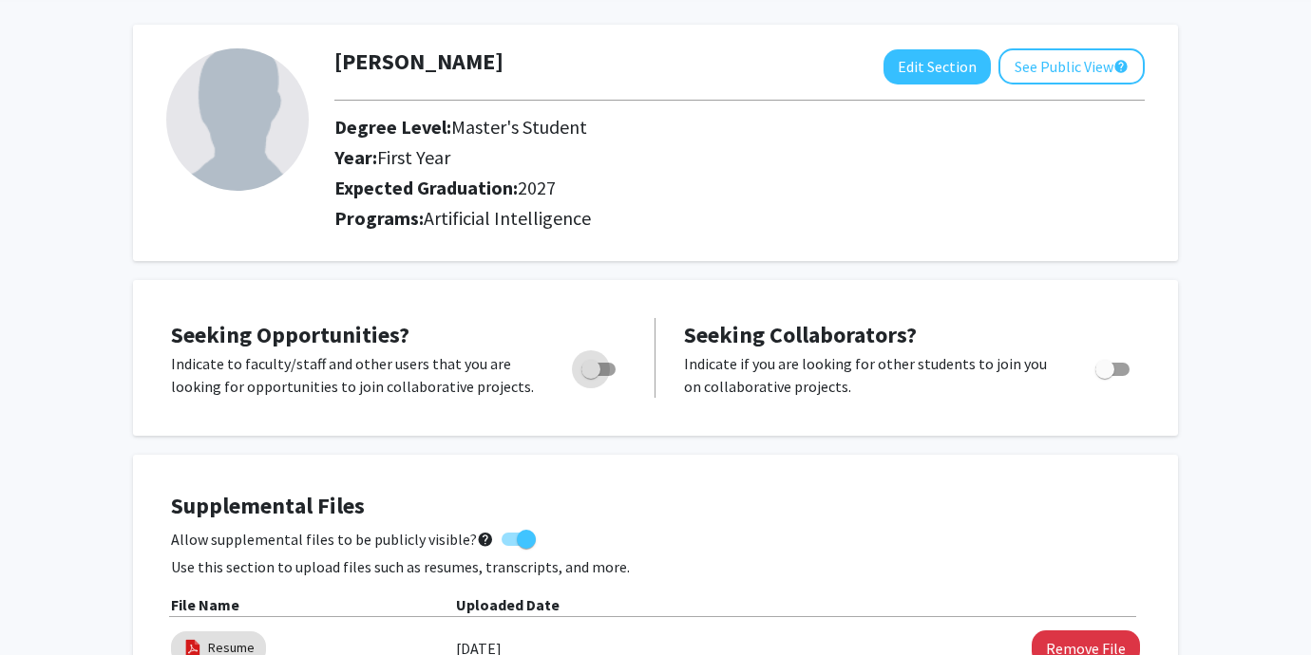
click at [612, 370] on span "Toggle" at bounding box center [598, 369] width 34 height 13
click at [591, 376] on input "Are you actively seeking opportunities?" at bounding box center [590, 376] width 1 height 1
checkbox input "true"
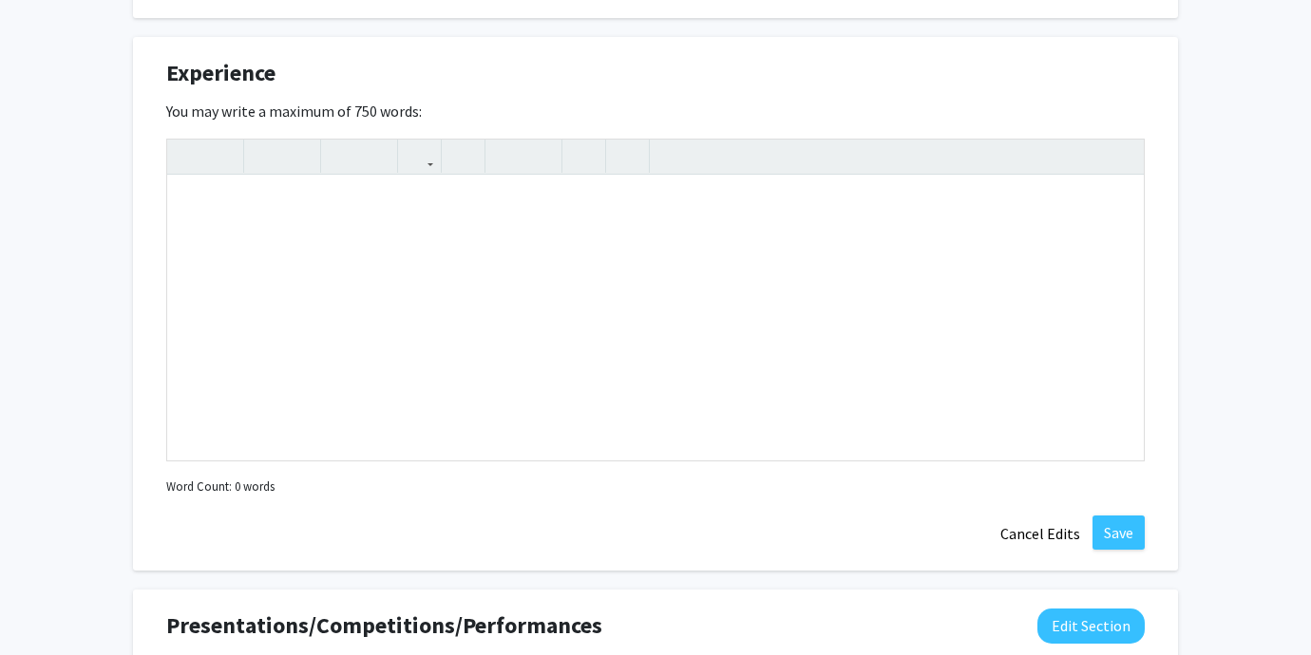
scroll to position [1171, 0]
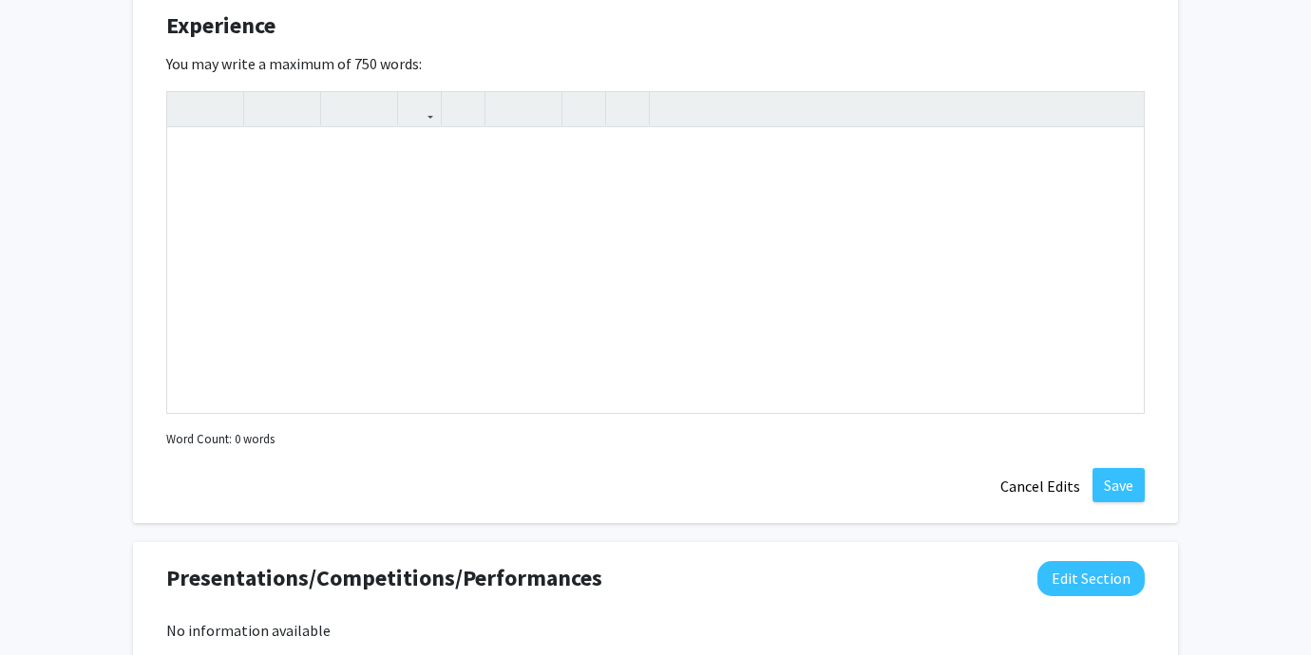
click at [728, 258] on div "Note to users with screen readers: Please deactivate our accessibility plugin f…" at bounding box center [655, 270] width 976 height 285
paste div "Note to users with screen readers: Please deactivate our accessibility plugin f…"
type textarea "<p>In my current role as a Senior Interdisciplinary Engineer, I manage the full…"
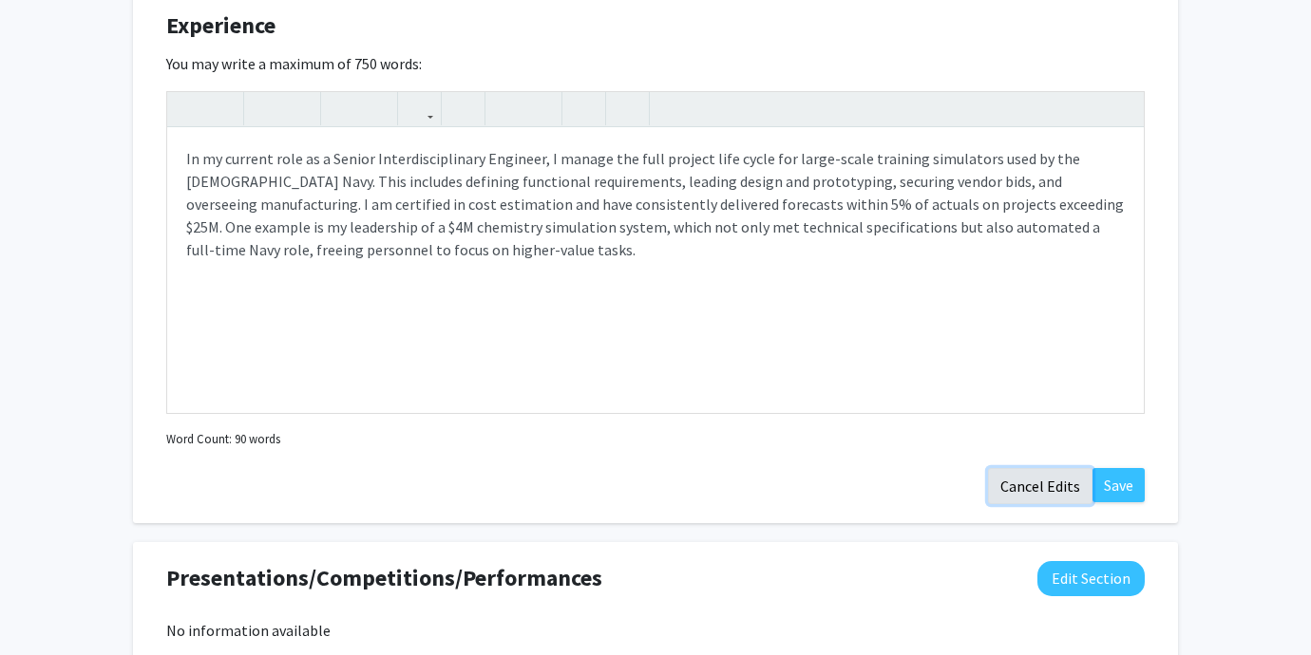
click at [1050, 481] on button "Cancel Edits" at bounding box center [1040, 486] width 104 height 36
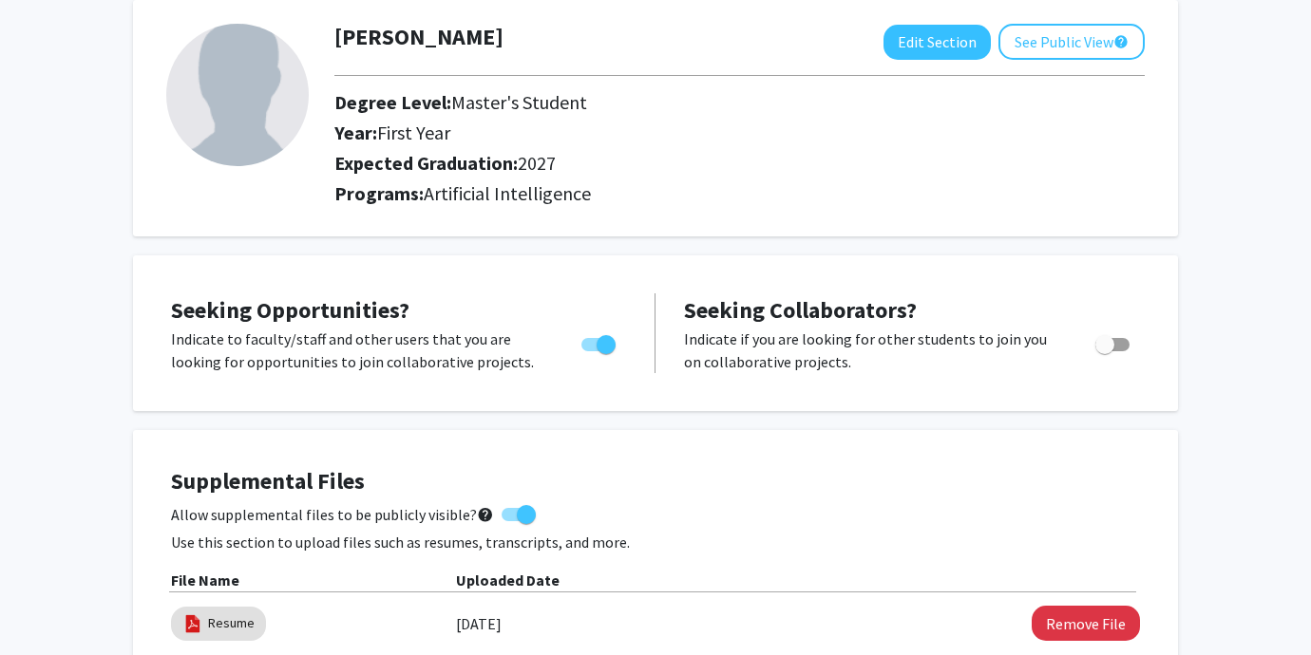
scroll to position [0, 0]
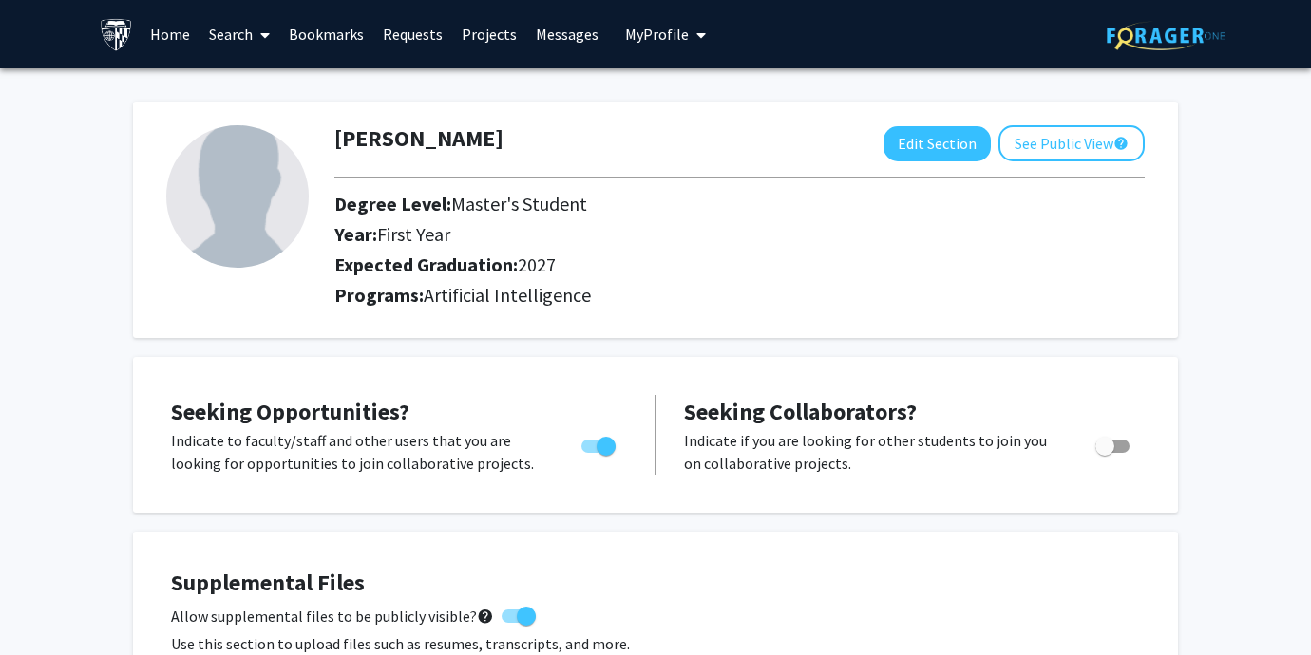
click at [483, 30] on link "Projects" at bounding box center [489, 34] width 74 height 66
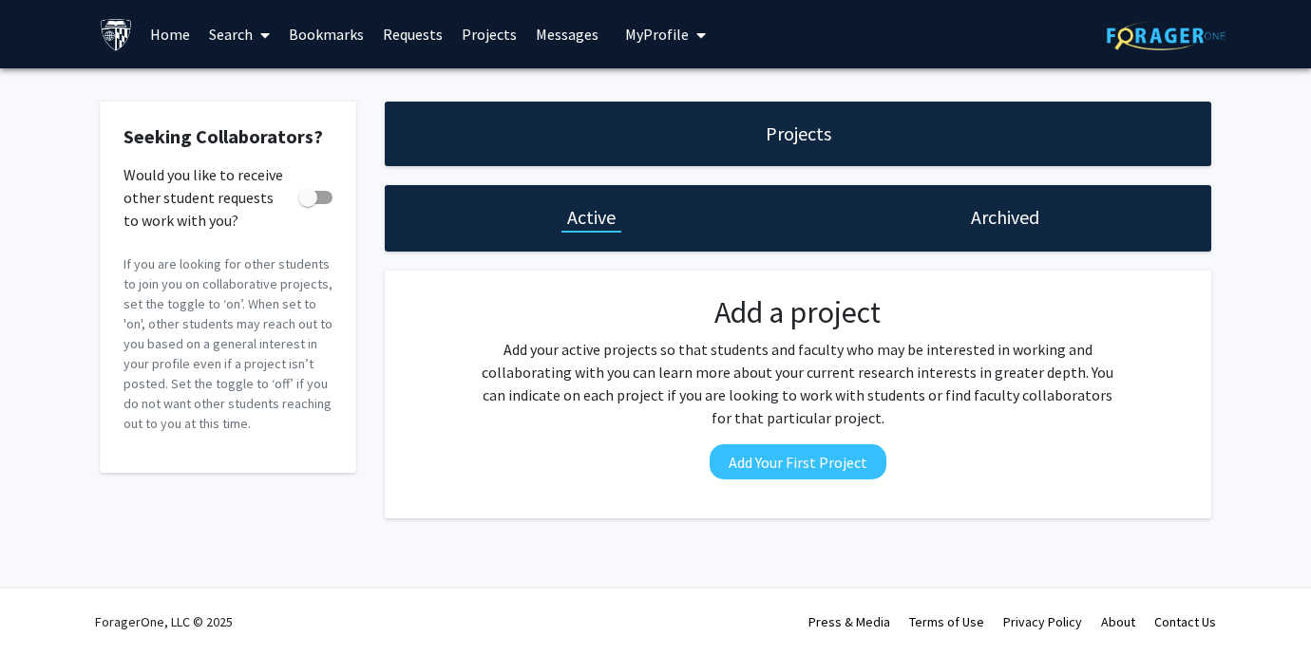
click at [1036, 222] on h1 "Archived" at bounding box center [1005, 217] width 68 height 27
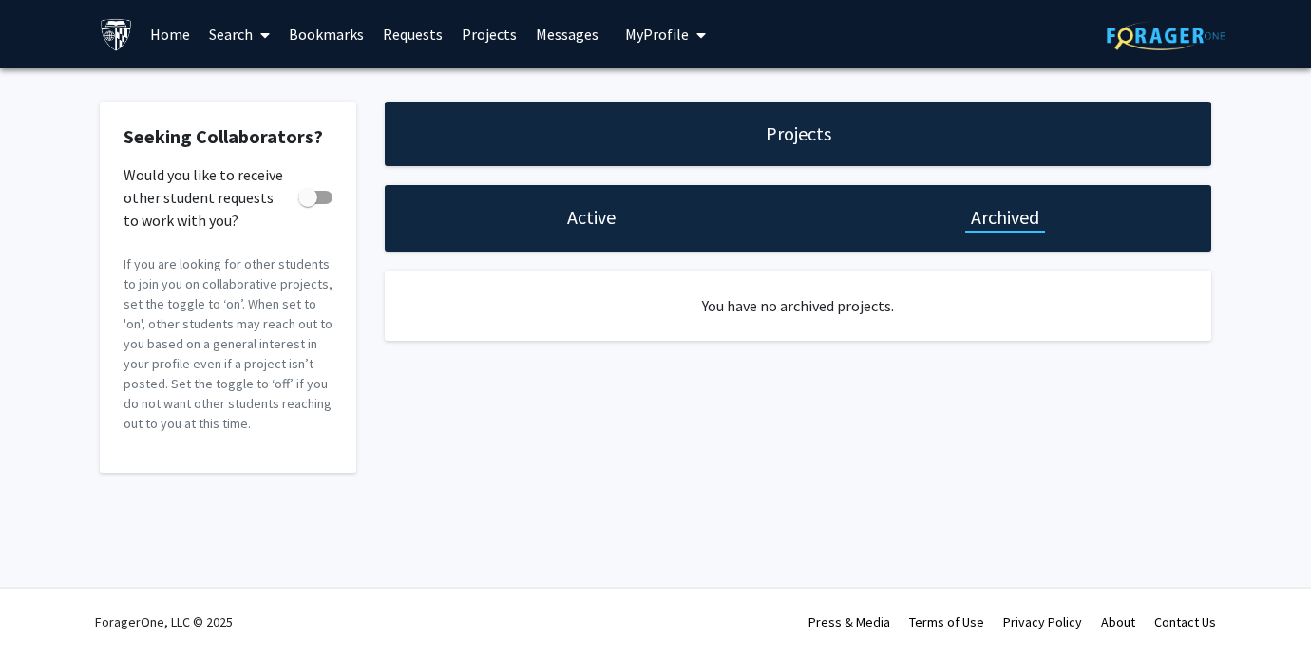
click at [629, 236] on div "Active" at bounding box center [591, 218] width 413 height 66
click at [608, 229] on h1 "Active" at bounding box center [591, 217] width 48 height 27
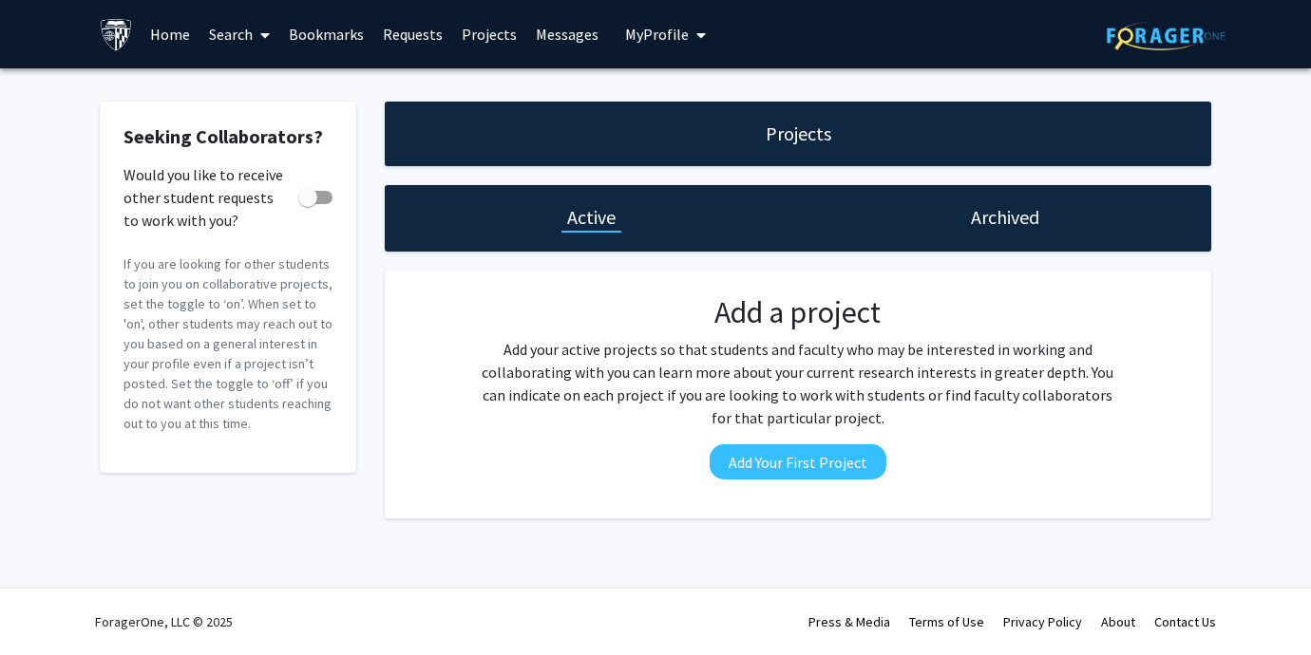
click at [221, 42] on link "Search" at bounding box center [239, 34] width 80 height 66
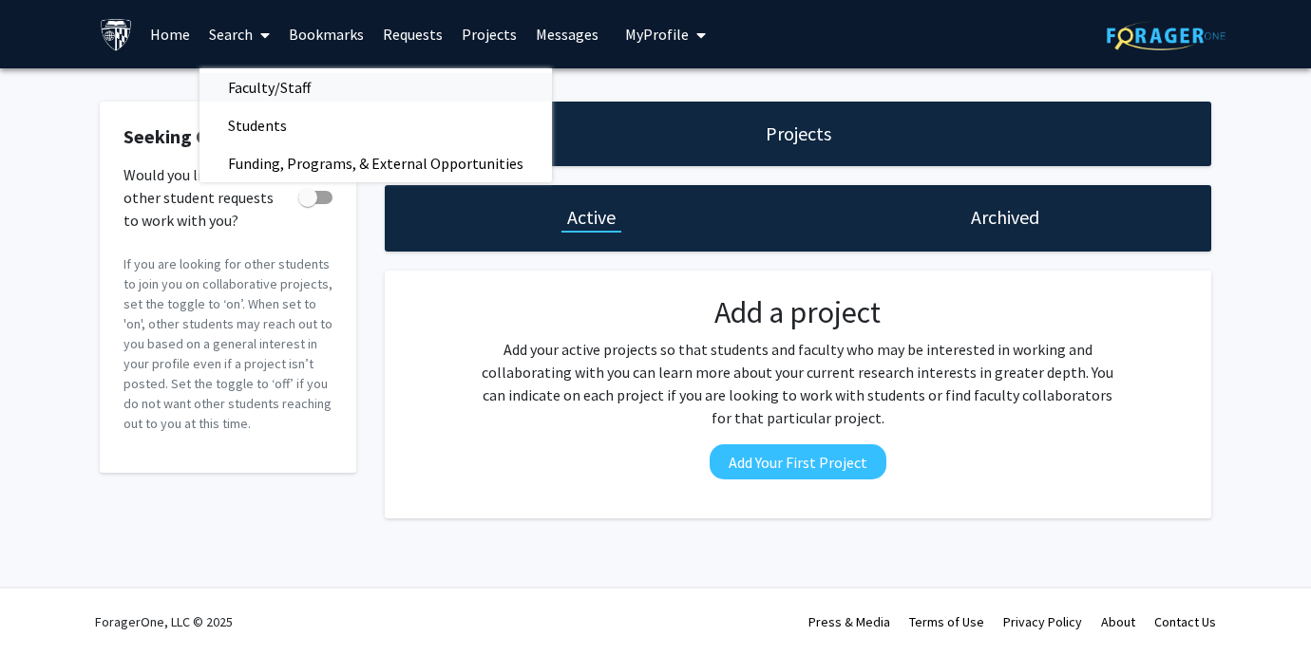
click at [261, 84] on span "Faculty/Staff" at bounding box center [269, 87] width 140 height 38
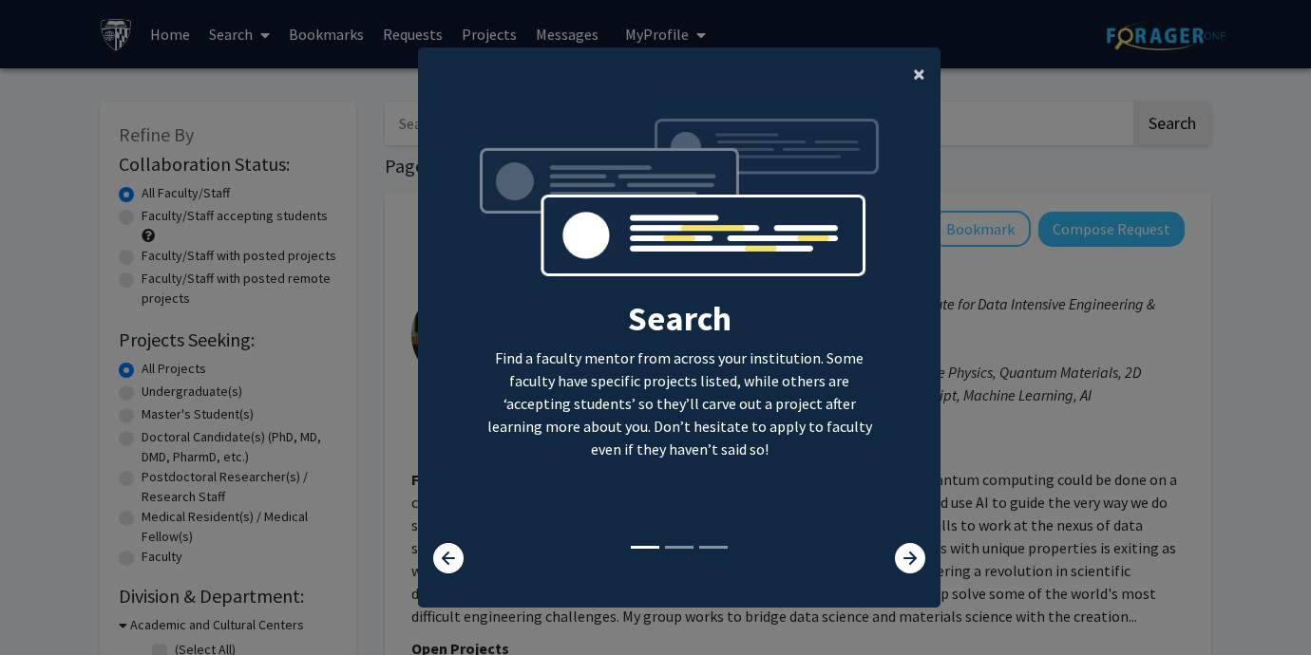
click at [913, 76] on span "×" at bounding box center [919, 73] width 12 height 29
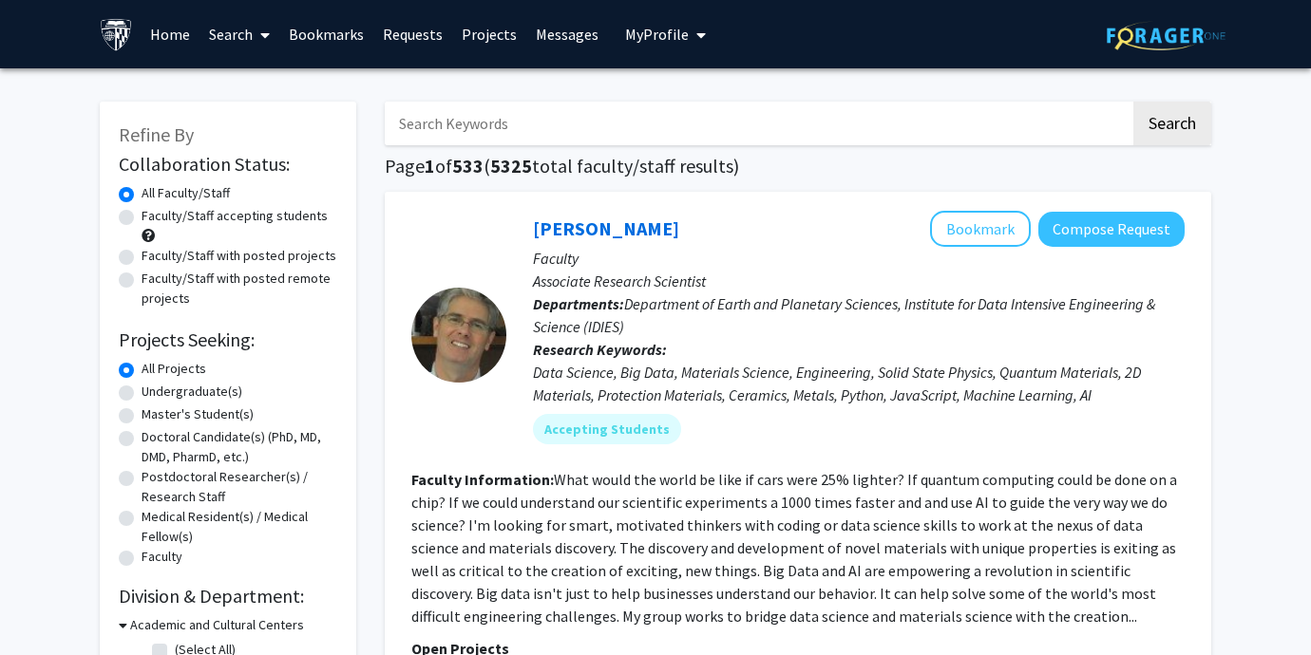
click at [142, 416] on label "Master's Student(s)" at bounding box center [198, 415] width 112 height 20
click at [142, 416] on input "Master's Student(s)" at bounding box center [148, 411] width 12 height 12
radio input "true"
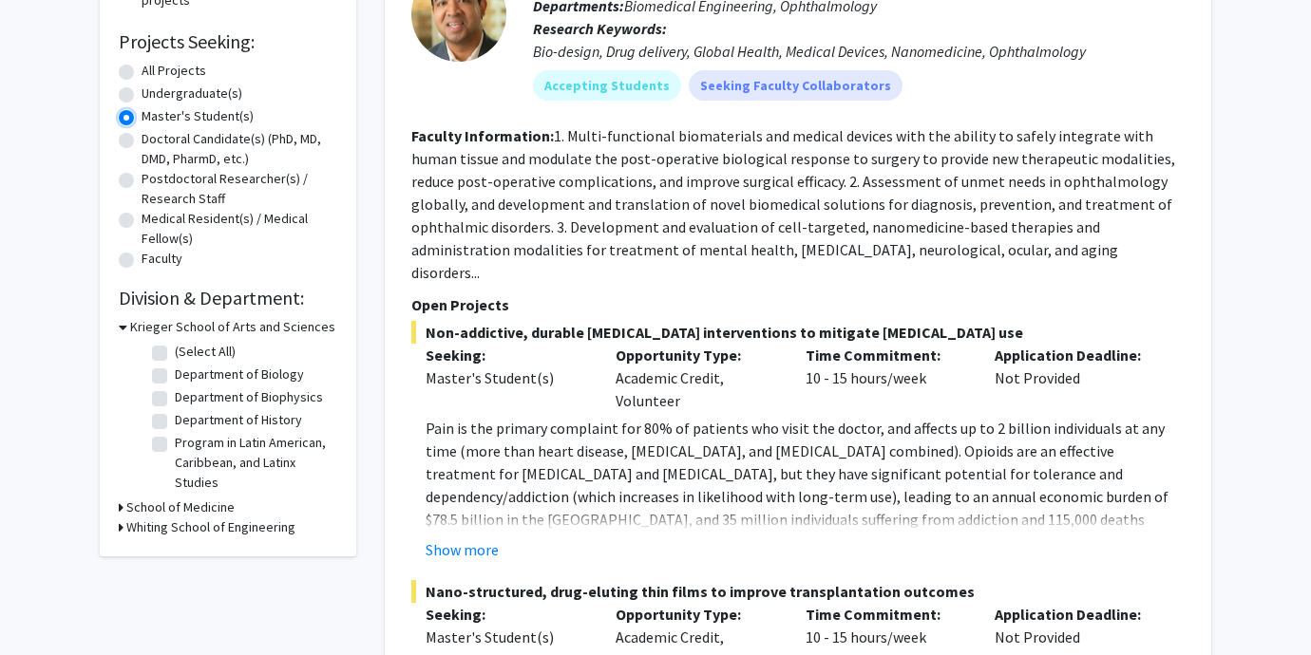
scroll to position [324, 0]
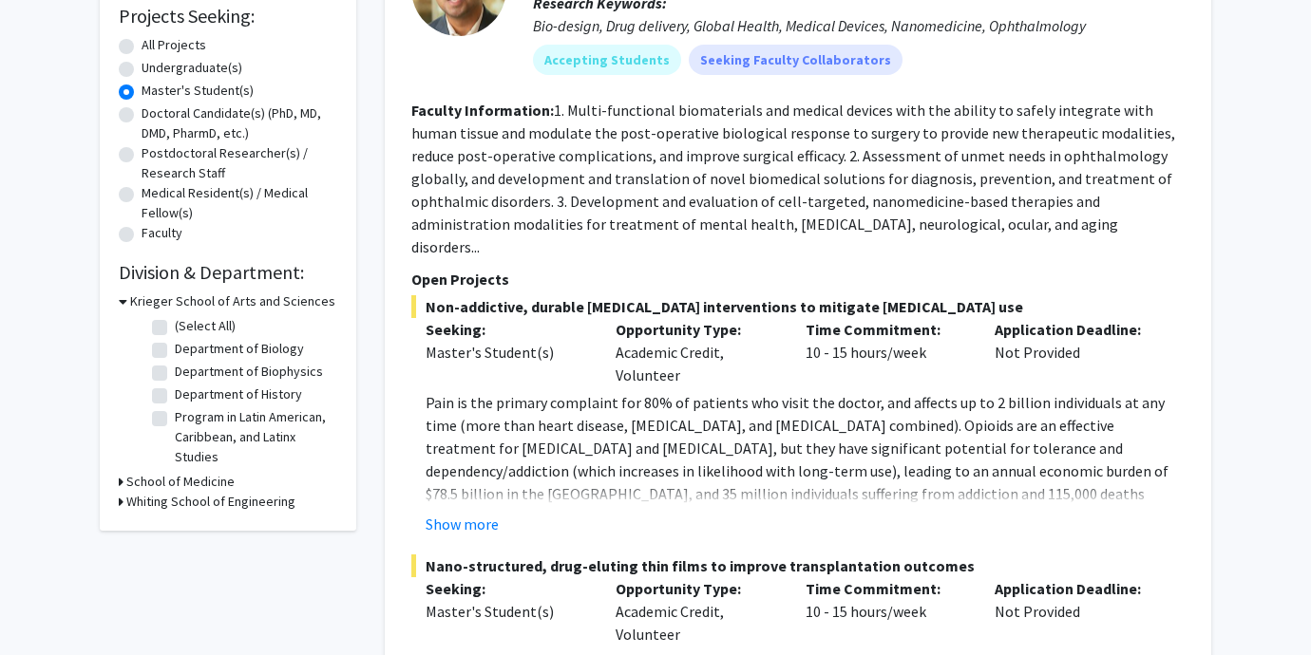
click at [119, 506] on icon at bounding box center [121, 502] width 5 height 20
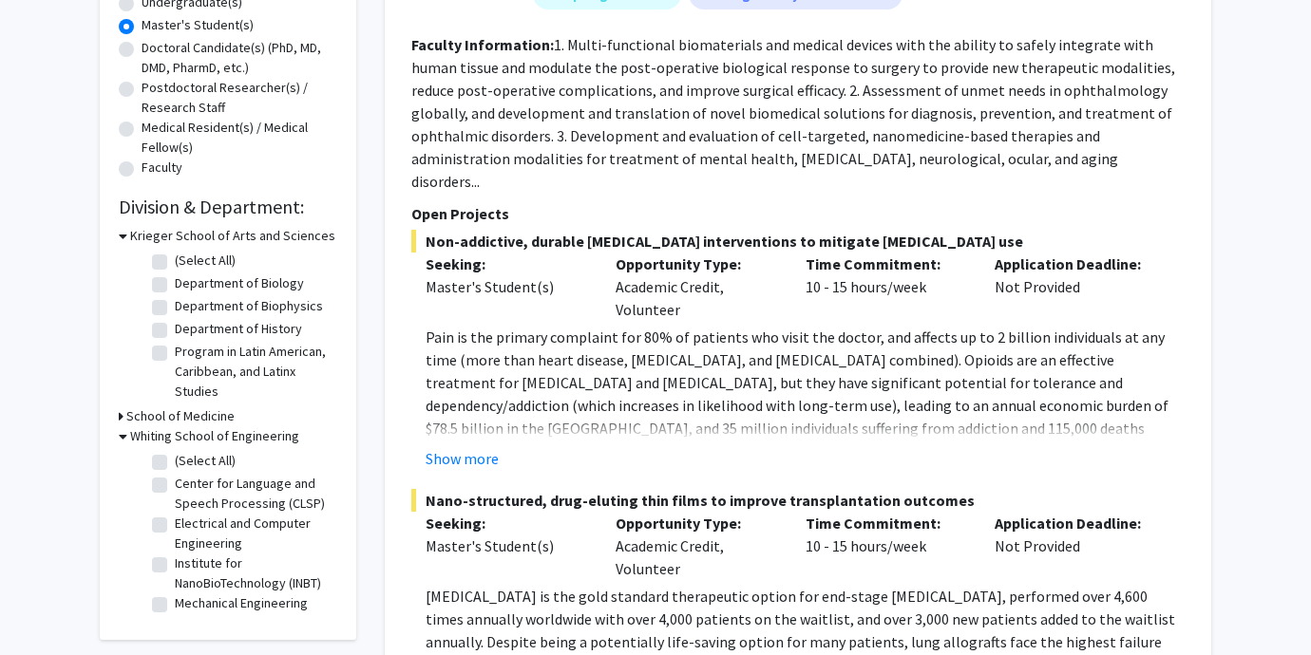
scroll to position [489, 0]
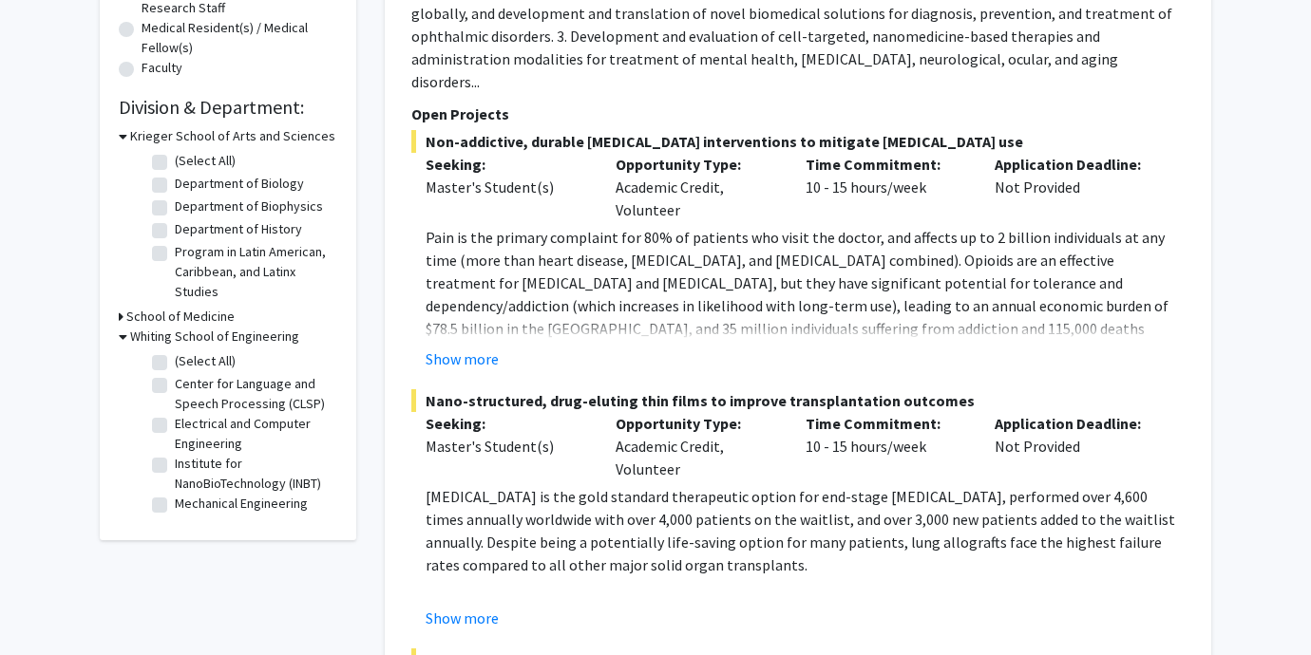
click at [175, 363] on label "(Select All)" at bounding box center [205, 361] width 61 height 20
click at [175, 363] on input "(Select All)" at bounding box center [181, 357] width 12 height 12
checkbox input "true"
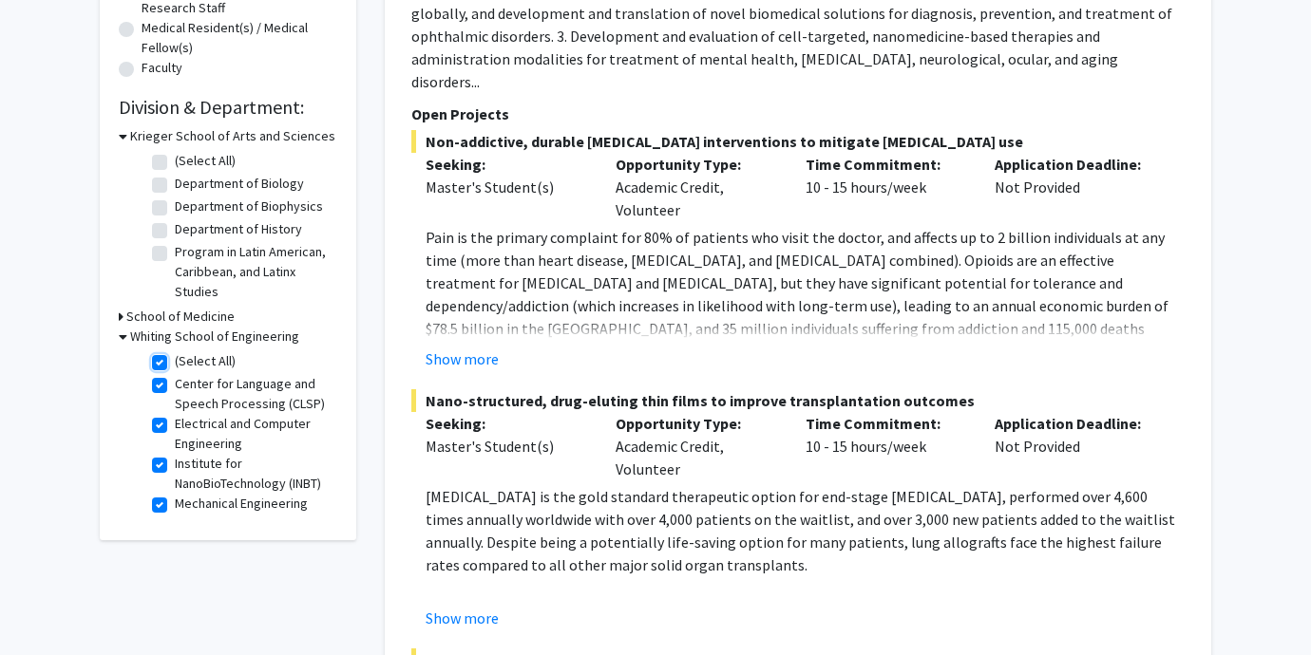
checkbox input "true"
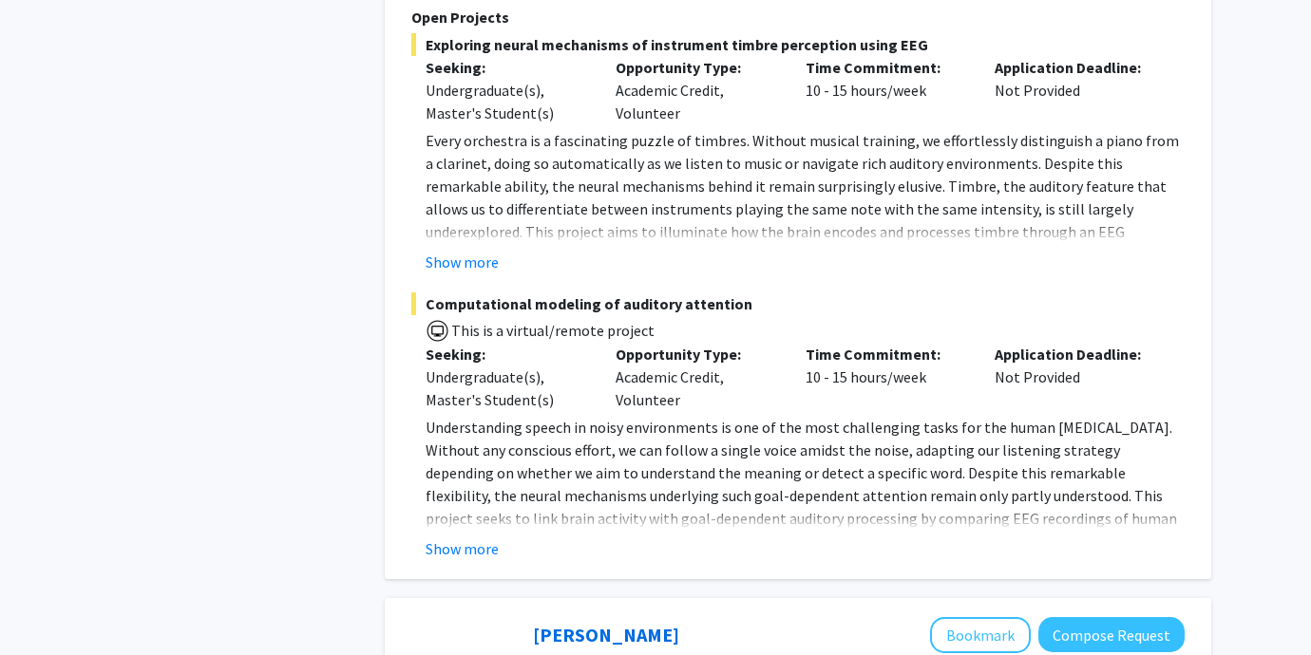
scroll to position [4206, 0]
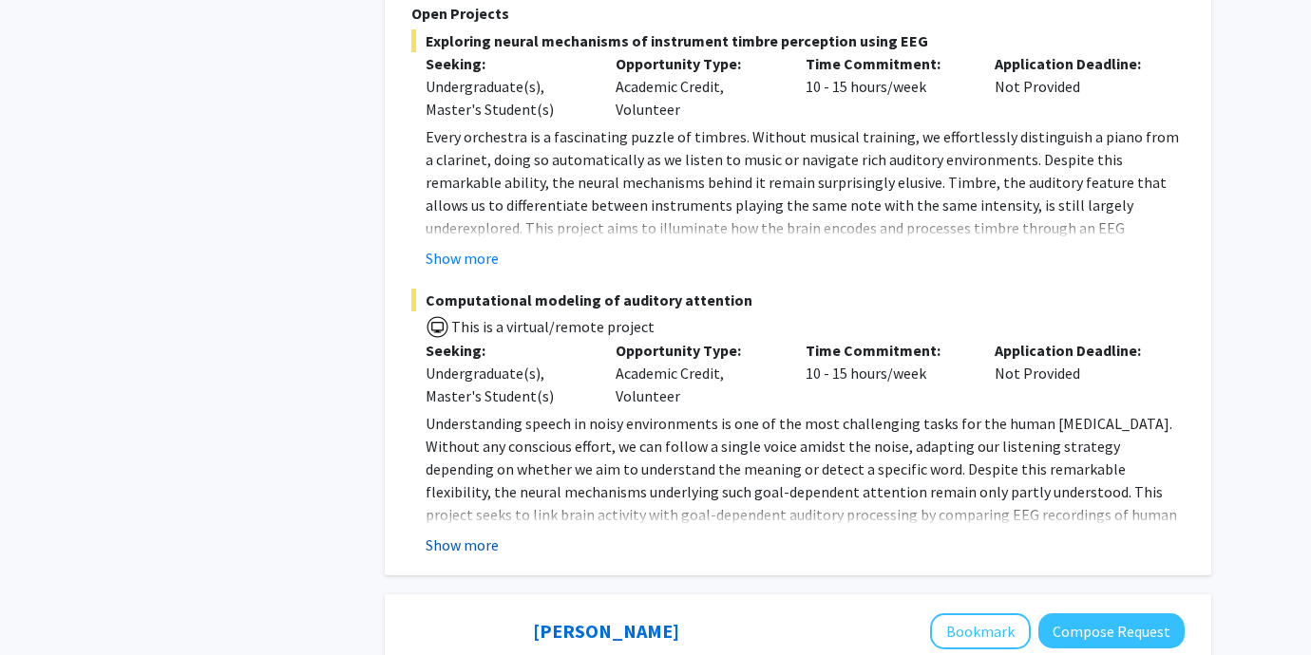
click at [459, 534] on button "Show more" at bounding box center [462, 545] width 73 height 23
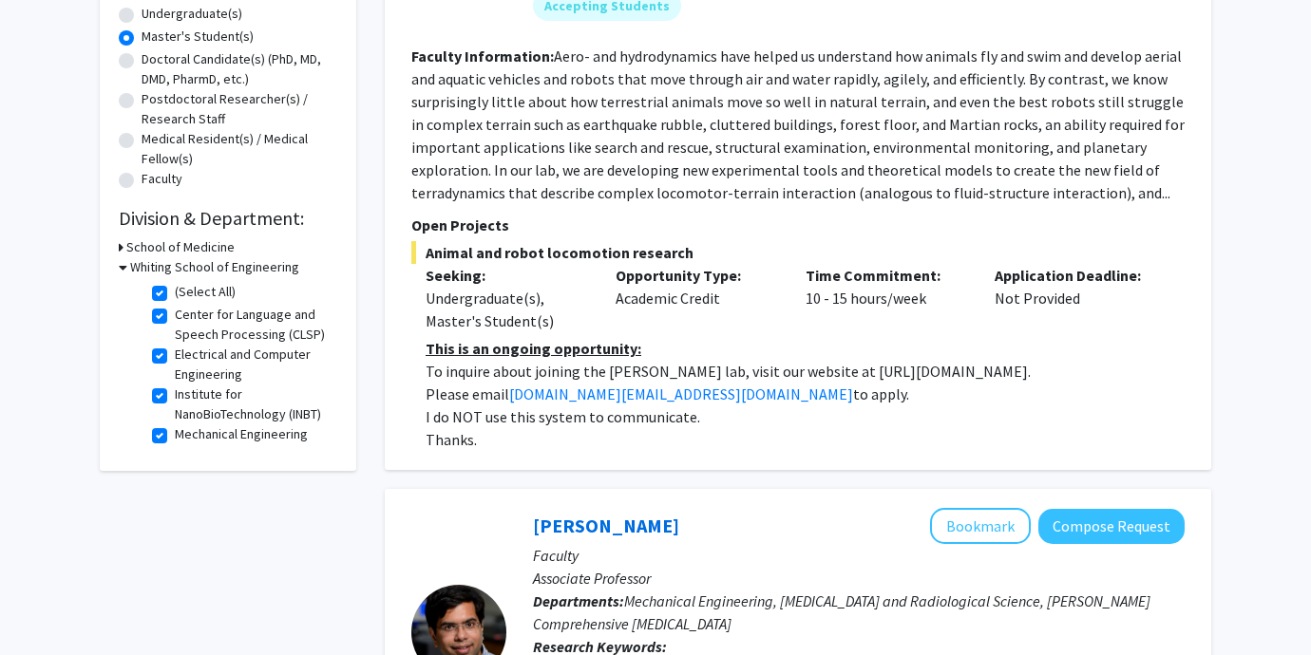
scroll to position [0, 0]
